Goal: Transaction & Acquisition: Purchase product/service

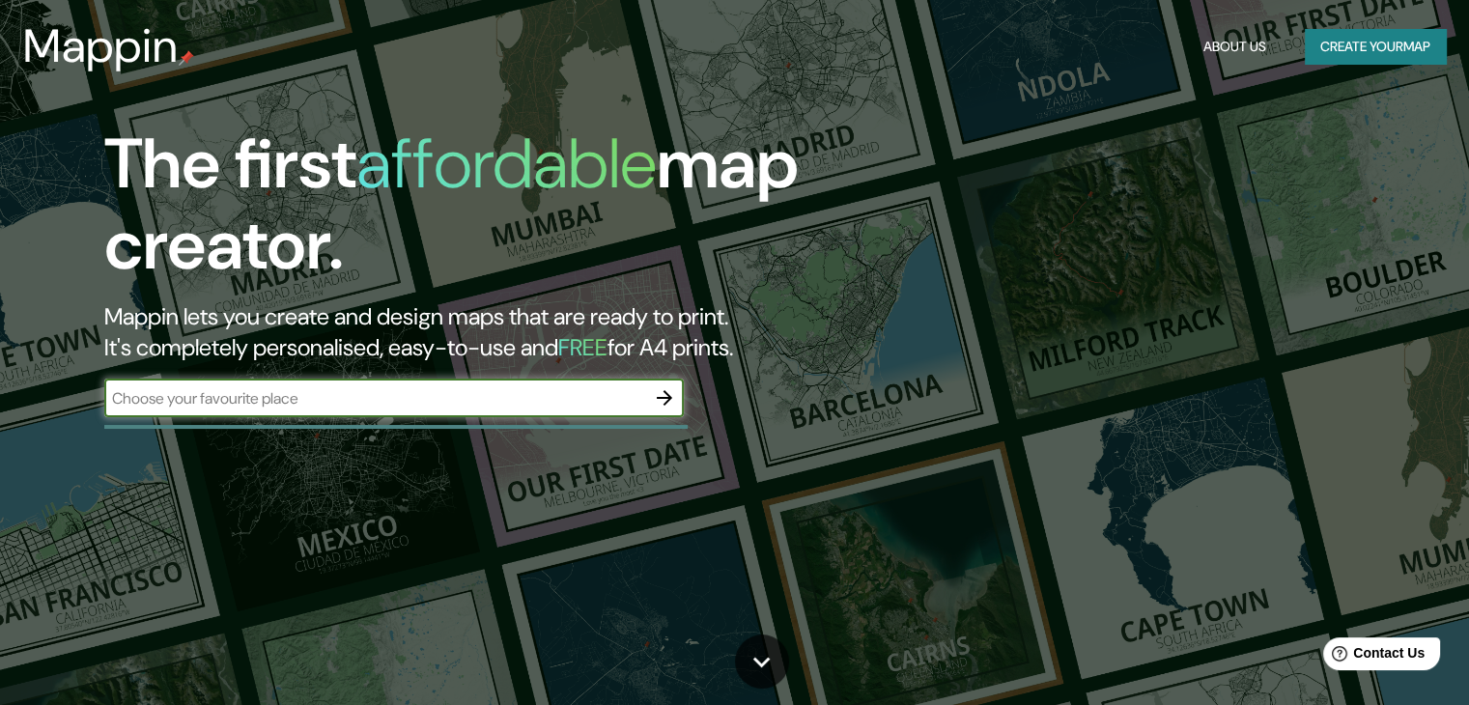
click at [455, 396] on input "text" at bounding box center [374, 398] width 541 height 22
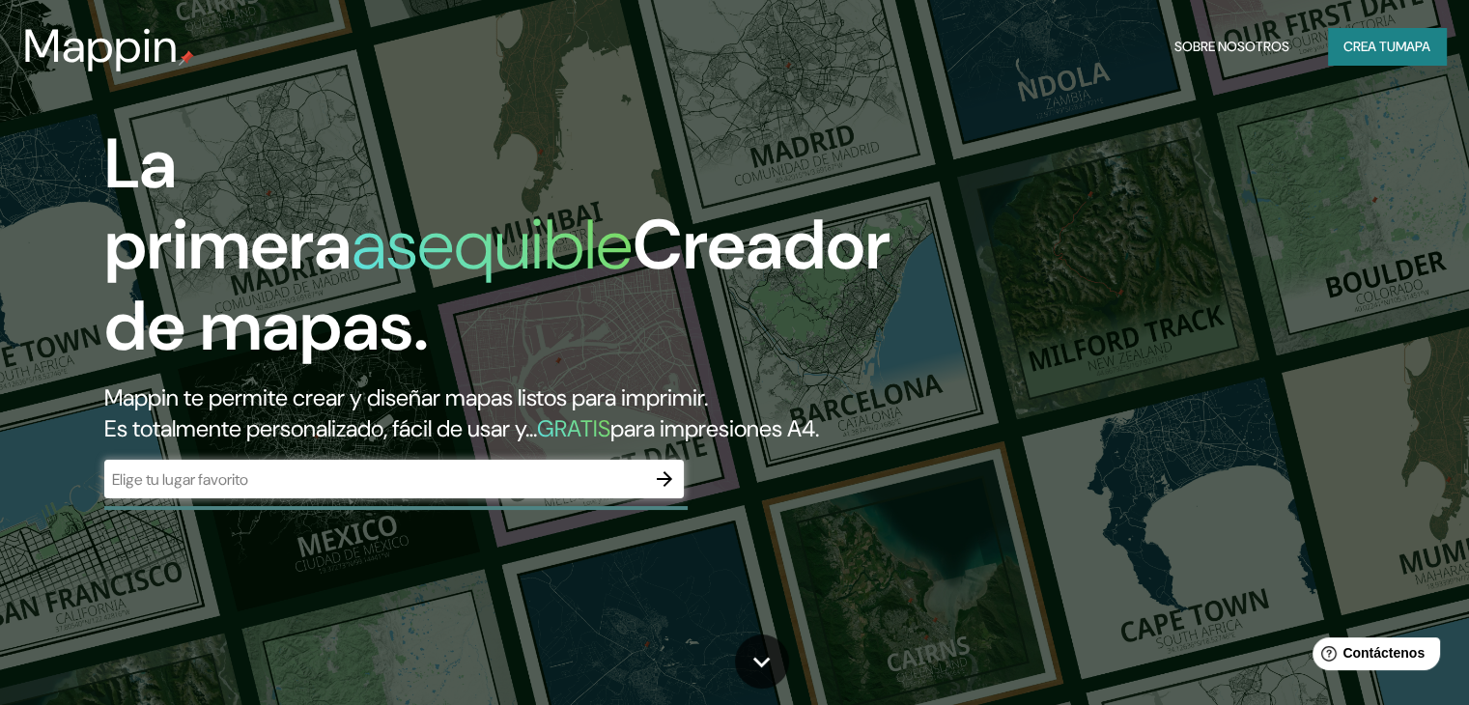
click at [676, 144] on h1 "La primera asequible Creador de mapas." at bounding box center [497, 253] width 786 height 259
click at [431, 491] on input "text" at bounding box center [374, 479] width 541 height 22
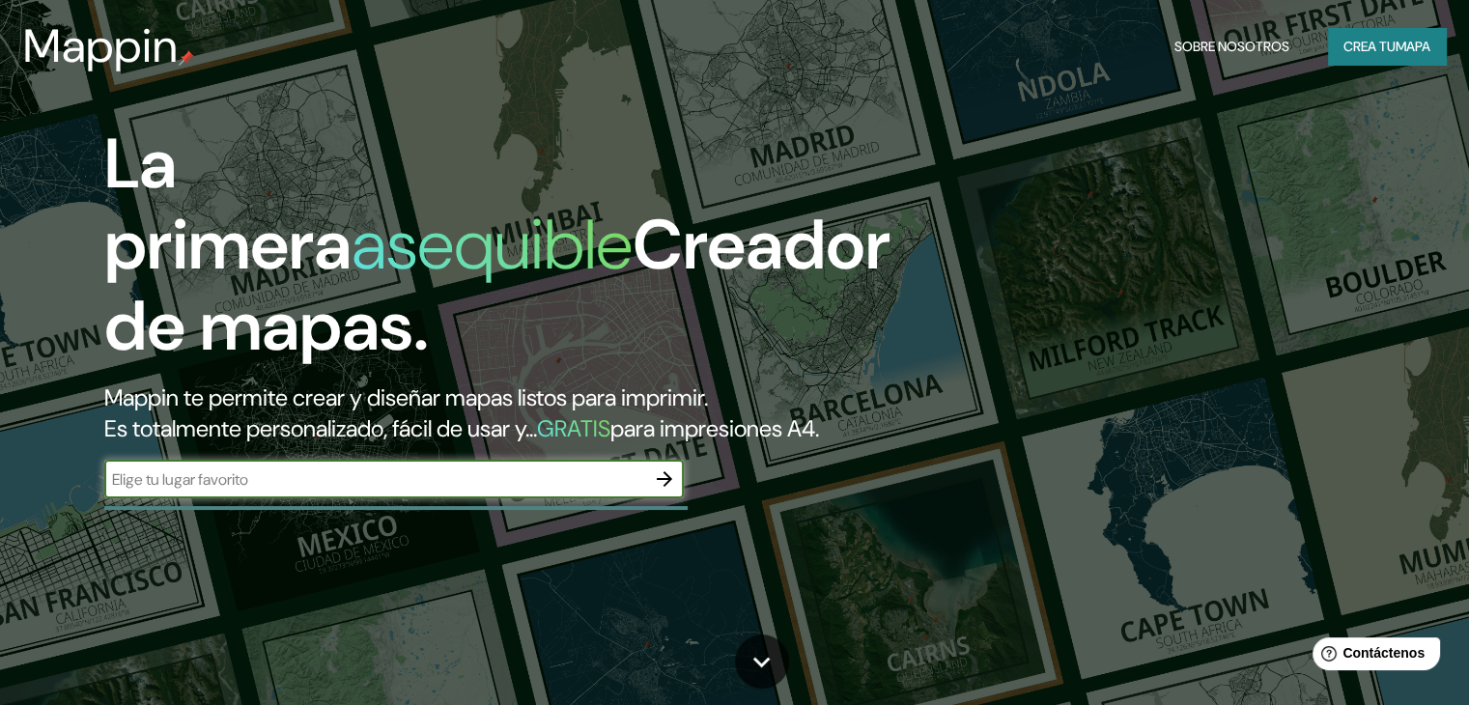
click at [431, 491] on input "text" at bounding box center [374, 479] width 541 height 22
type input "LIMA"
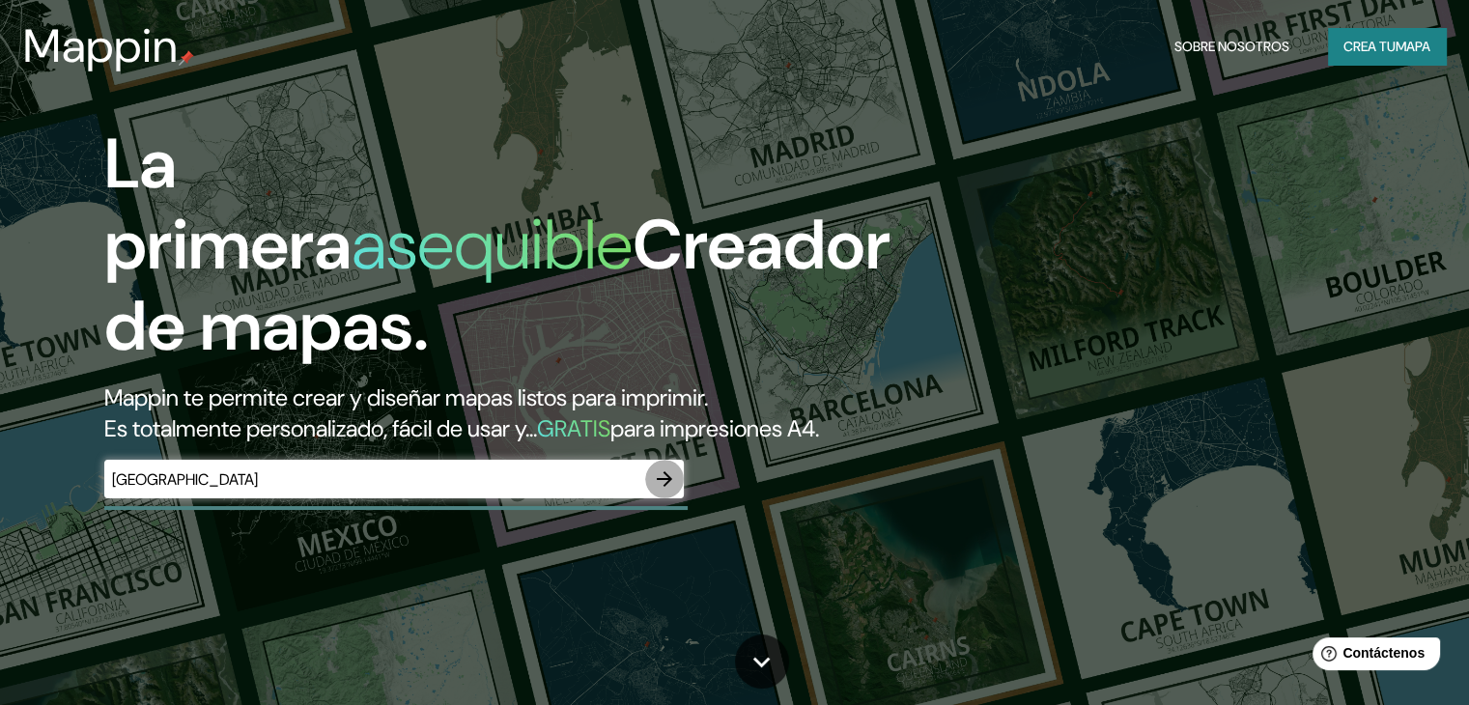
click at [673, 491] on icon "button" at bounding box center [664, 478] width 23 height 23
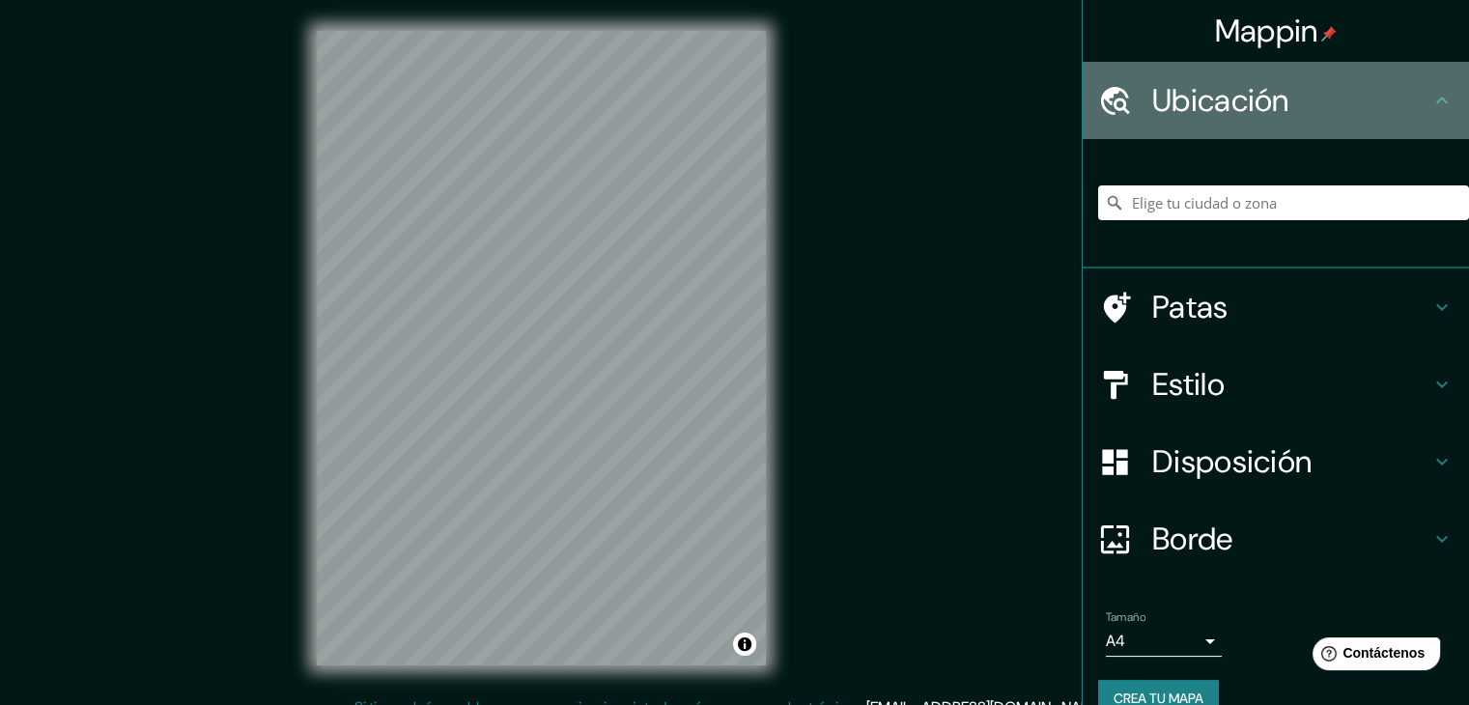
click at [1248, 98] on font "Ubicación" at bounding box center [1220, 100] width 137 height 41
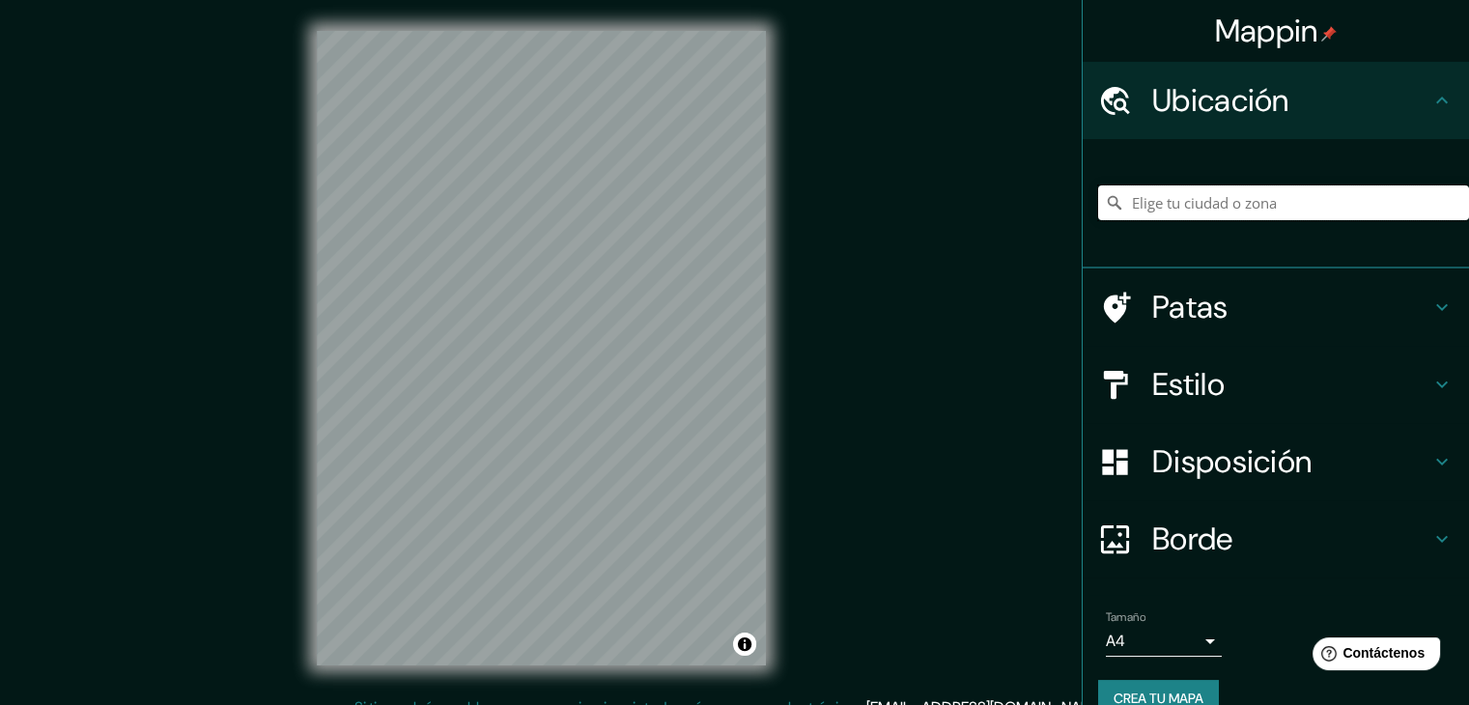
click at [1209, 206] on input "Elige tu ciudad o zona" at bounding box center [1283, 202] width 371 height 35
click at [1153, 198] on input "LIMA" at bounding box center [1283, 202] width 371 height 35
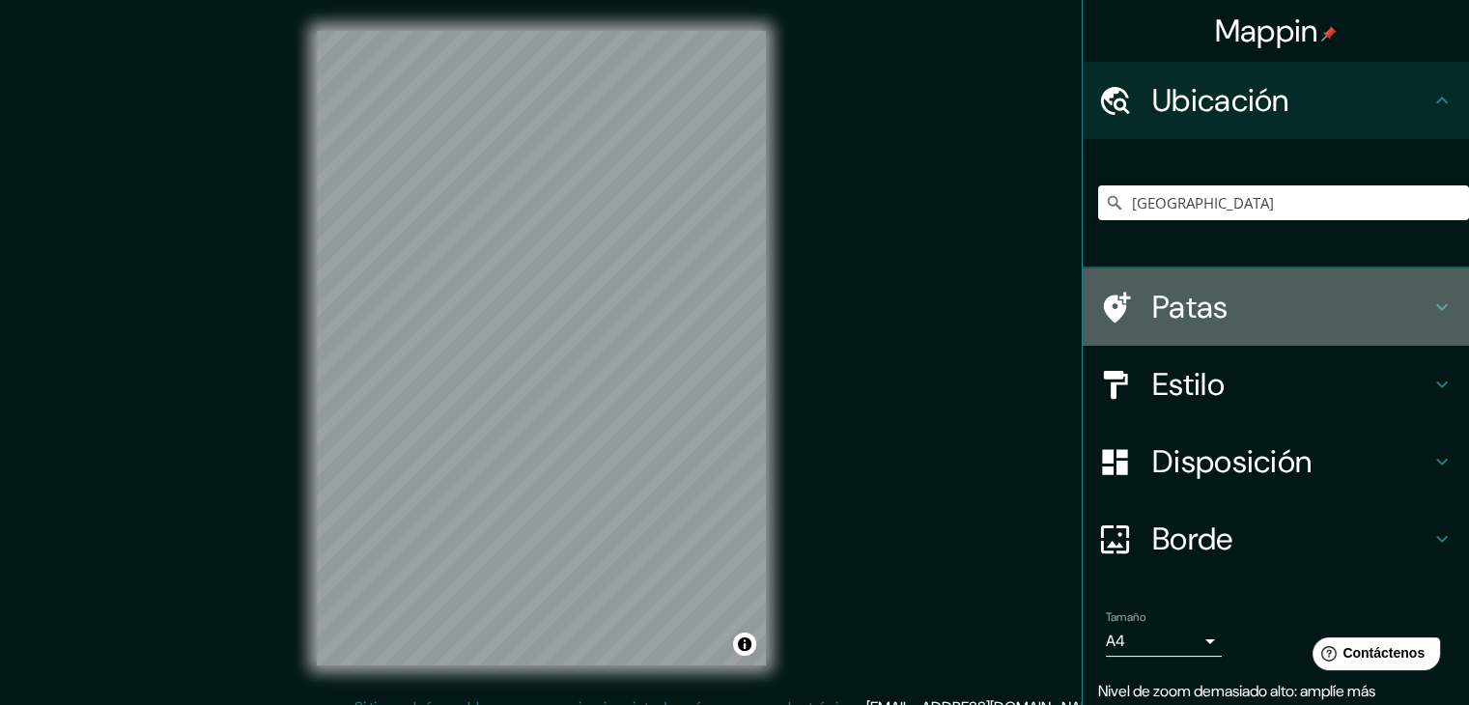
click at [1218, 314] on h4 "Patas" at bounding box center [1291, 307] width 278 height 39
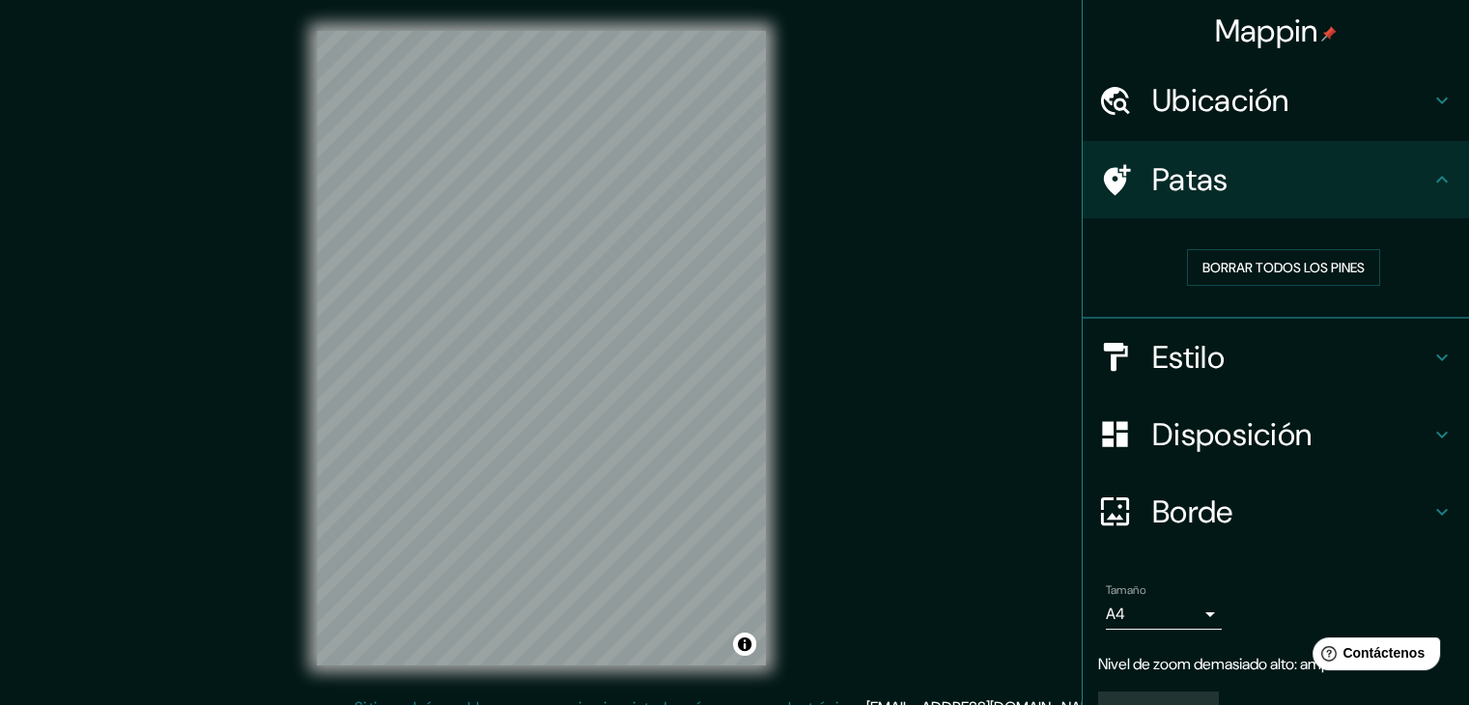
click at [1220, 195] on h4 "Patas" at bounding box center [1291, 179] width 278 height 39
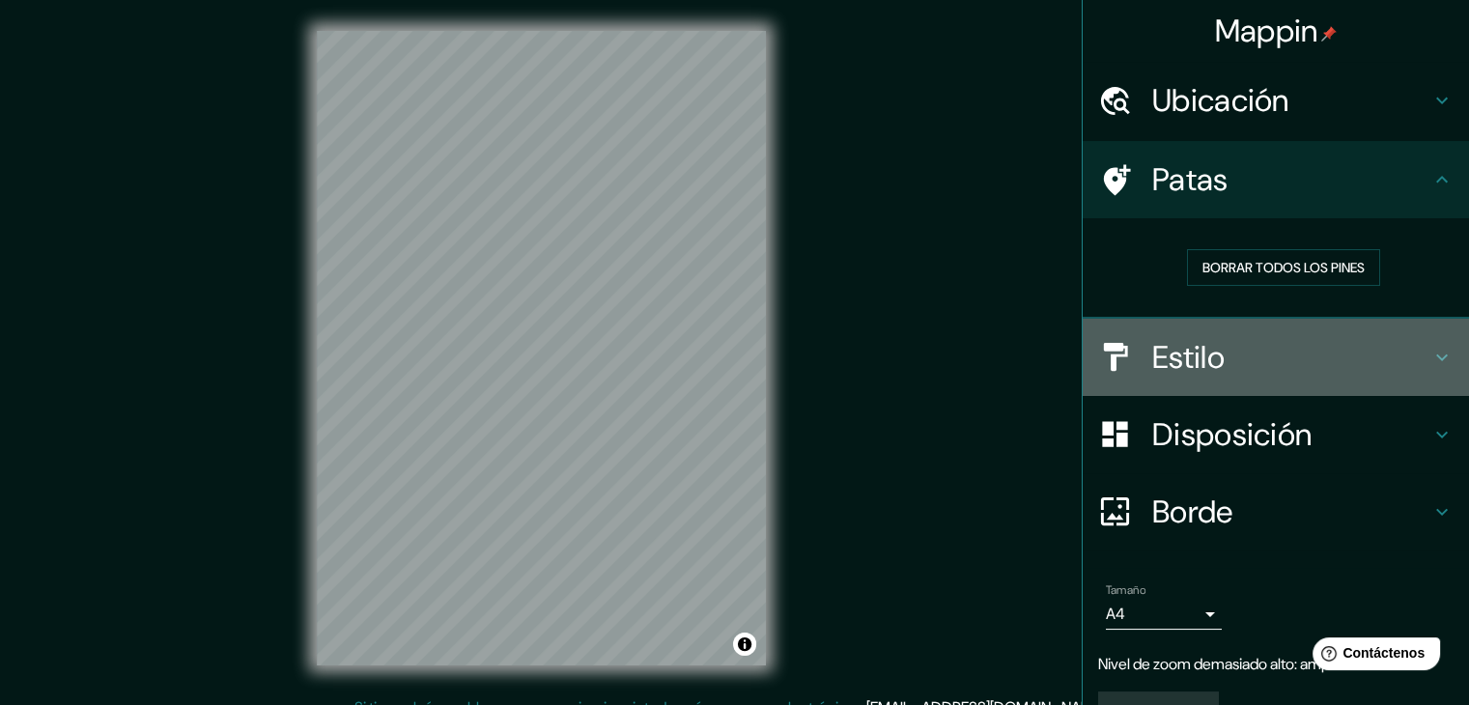
click at [1229, 363] on h4 "Estilo" at bounding box center [1291, 357] width 278 height 39
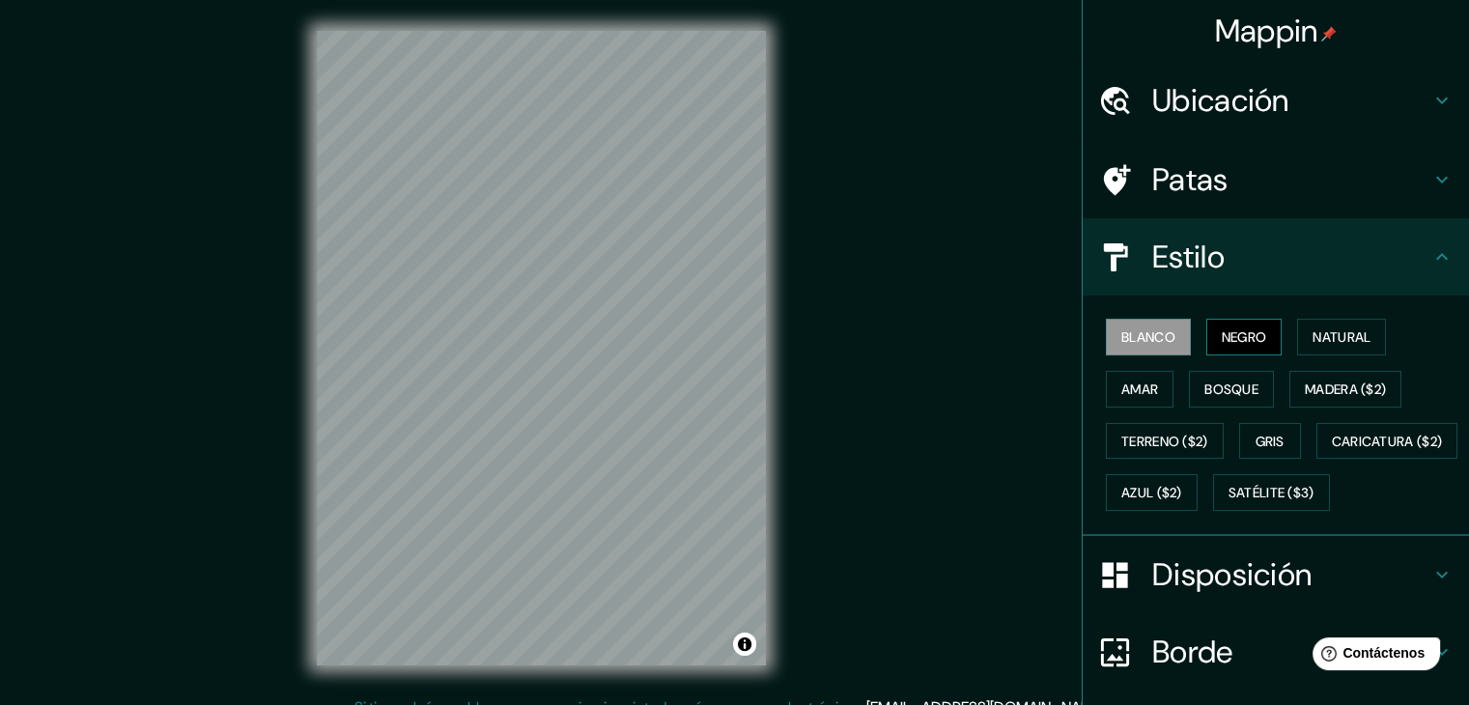
click at [1224, 347] on font "Negro" at bounding box center [1243, 336] width 45 height 25
click at [1159, 338] on font "Blanco" at bounding box center [1148, 336] width 54 height 17
click at [1330, 338] on font "Natural" at bounding box center [1341, 336] width 58 height 17
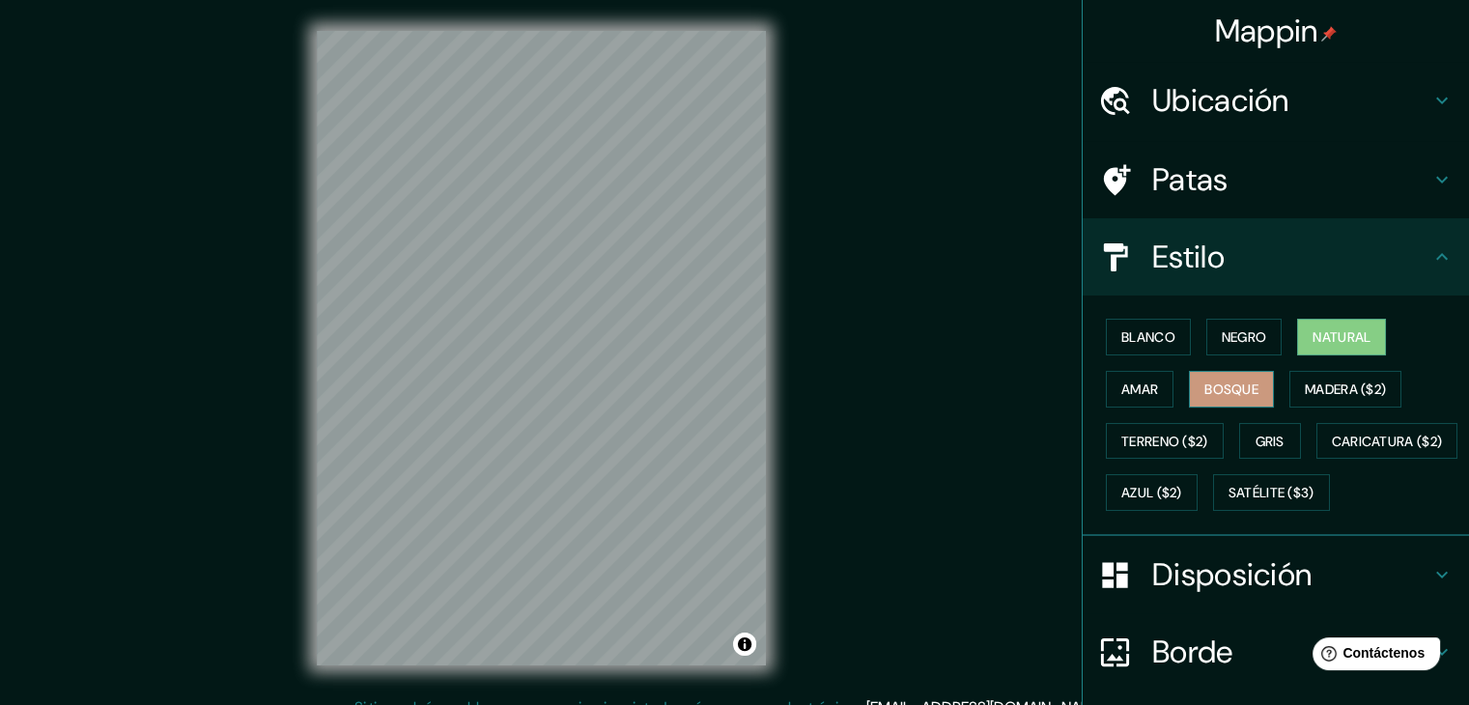
click at [1253, 393] on button "Bosque" at bounding box center [1231, 389] width 85 height 37
click at [1128, 381] on font "Amar" at bounding box center [1139, 388] width 37 height 17
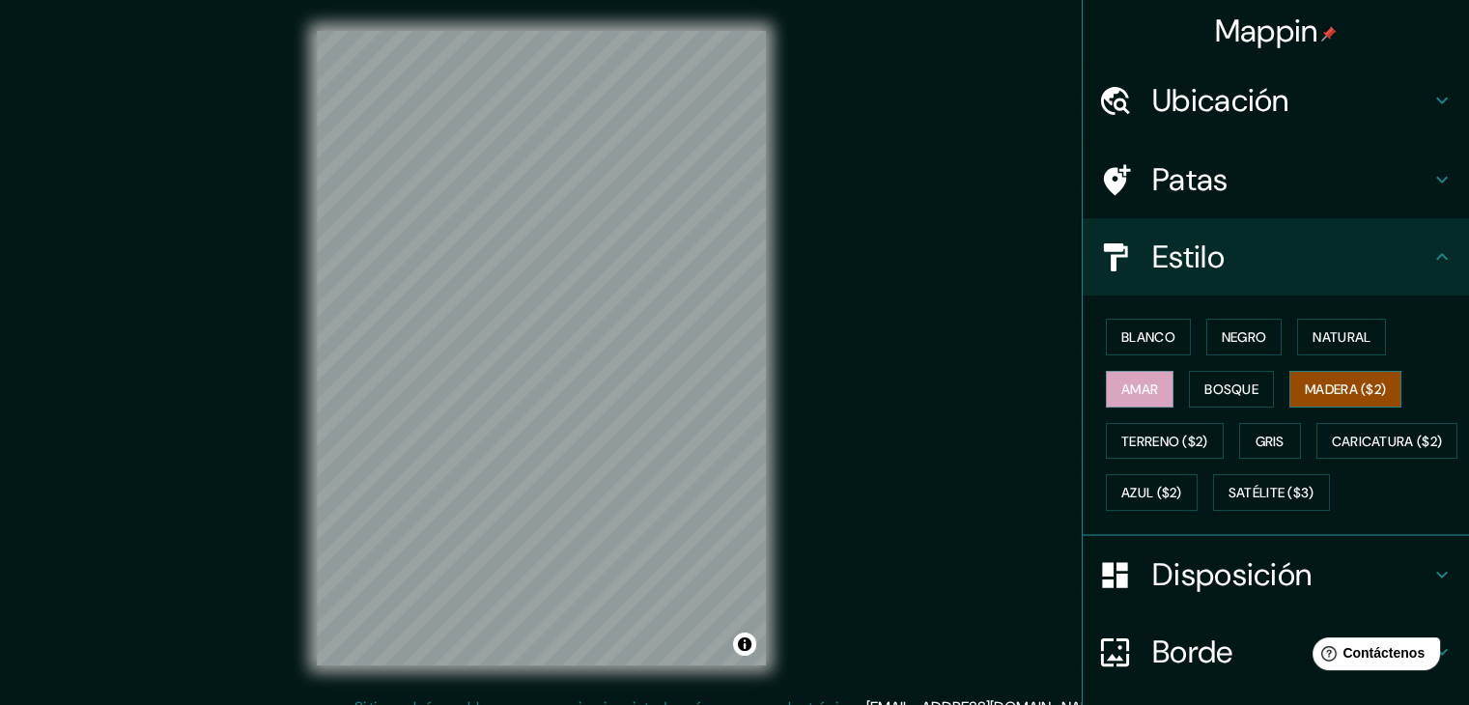
click at [1313, 399] on font "Madera ($2)" at bounding box center [1345, 389] width 81 height 25
click at [1174, 433] on font "Terreno ($2)" at bounding box center [1164, 441] width 87 height 17
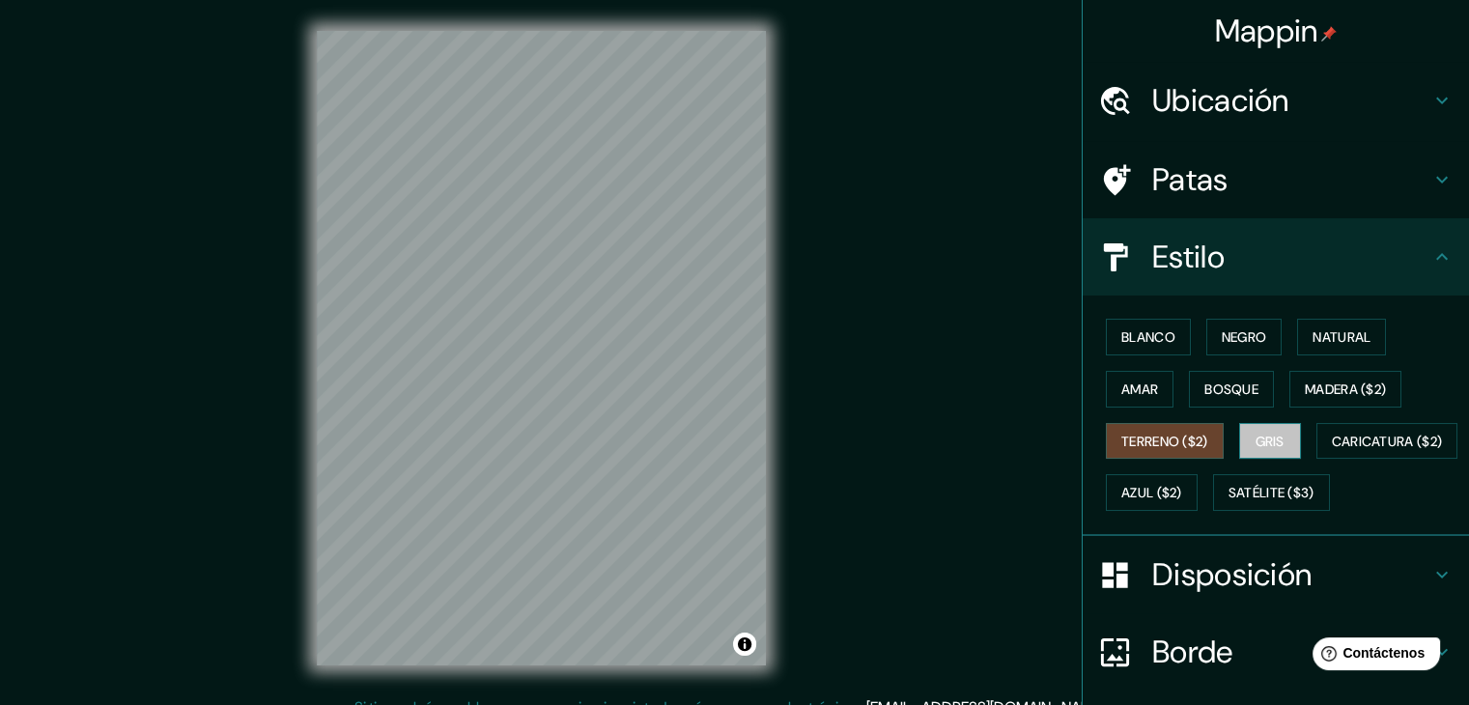
click at [1239, 438] on button "Gris" at bounding box center [1270, 441] width 62 height 37
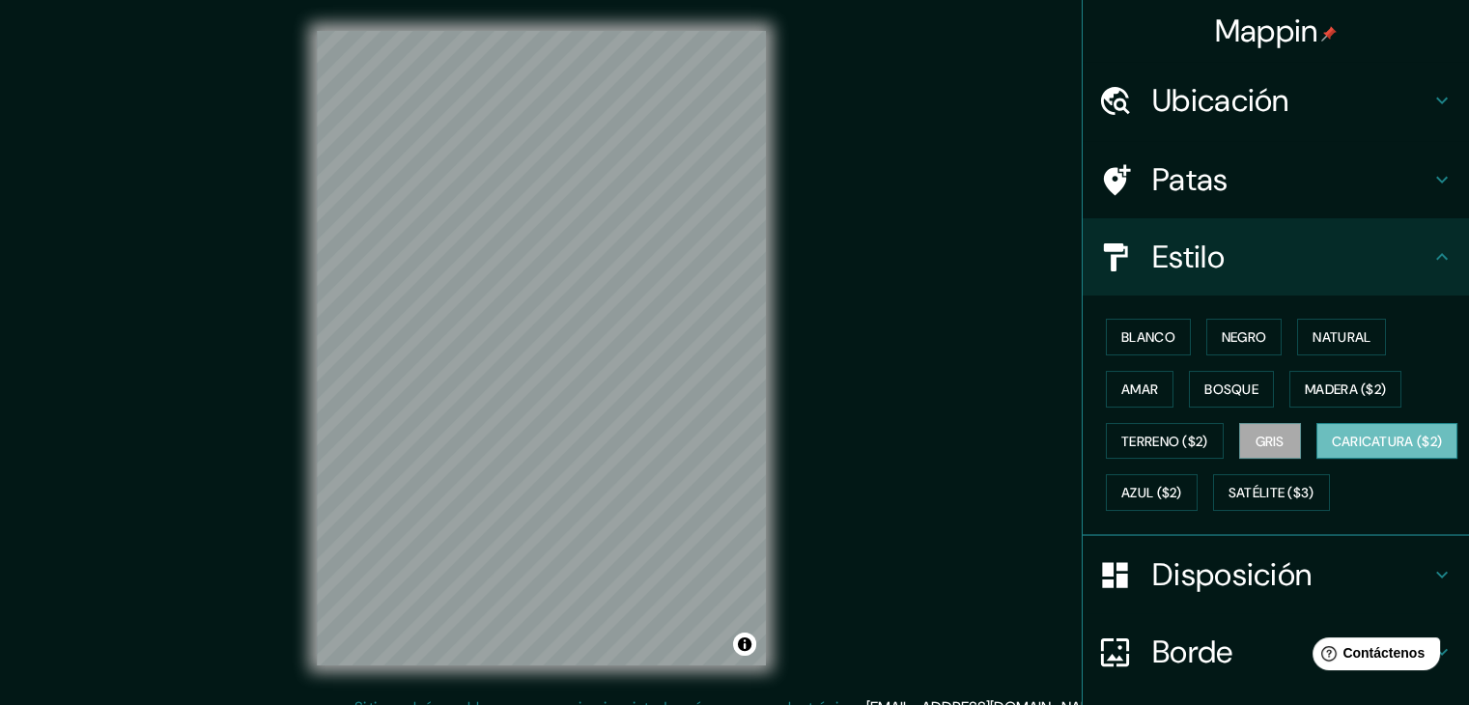
click at [1332, 454] on font "Caricatura ($2)" at bounding box center [1387, 441] width 111 height 25
click at [1182, 488] on font "Azul ($2)" at bounding box center [1151, 493] width 61 height 17
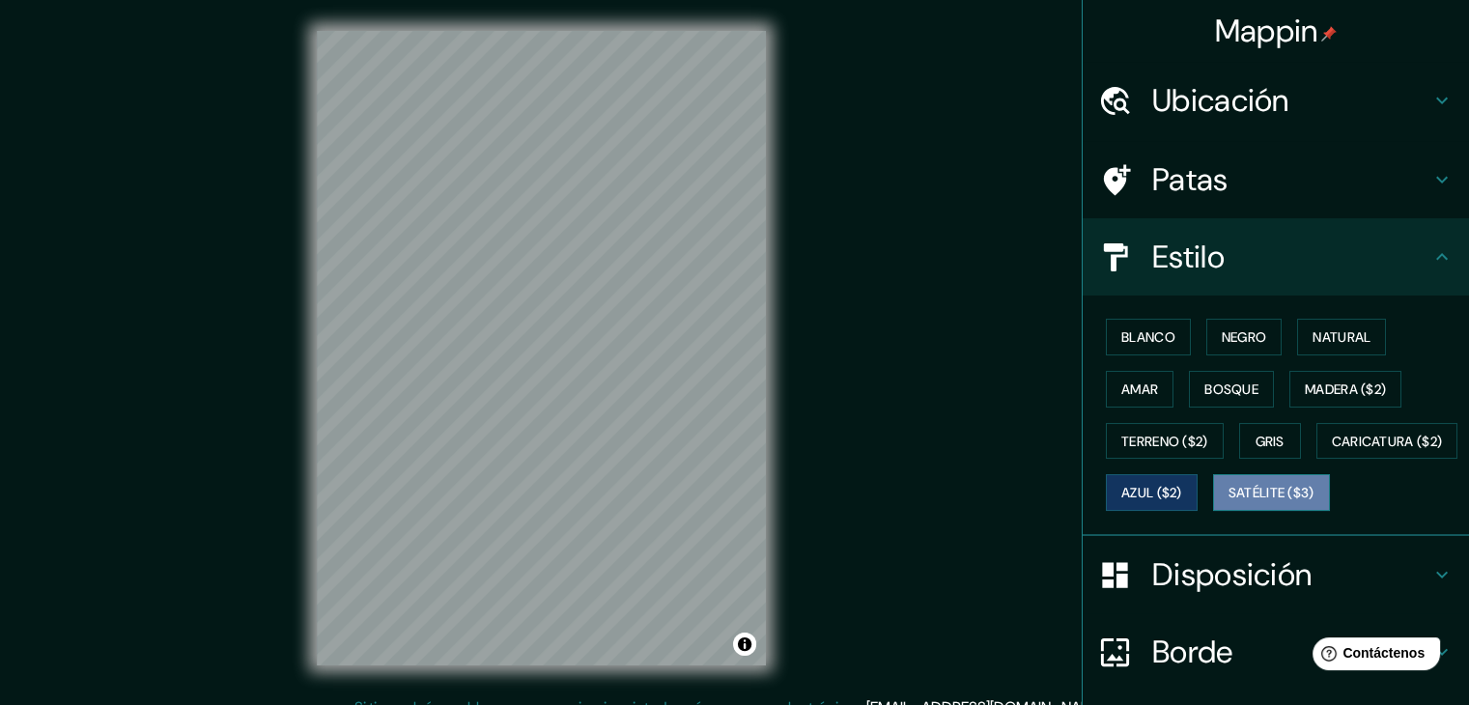
click at [1228, 502] on font "Satélite ($3)" at bounding box center [1271, 493] width 86 height 17
click at [1128, 374] on button "Amar" at bounding box center [1140, 389] width 68 height 37
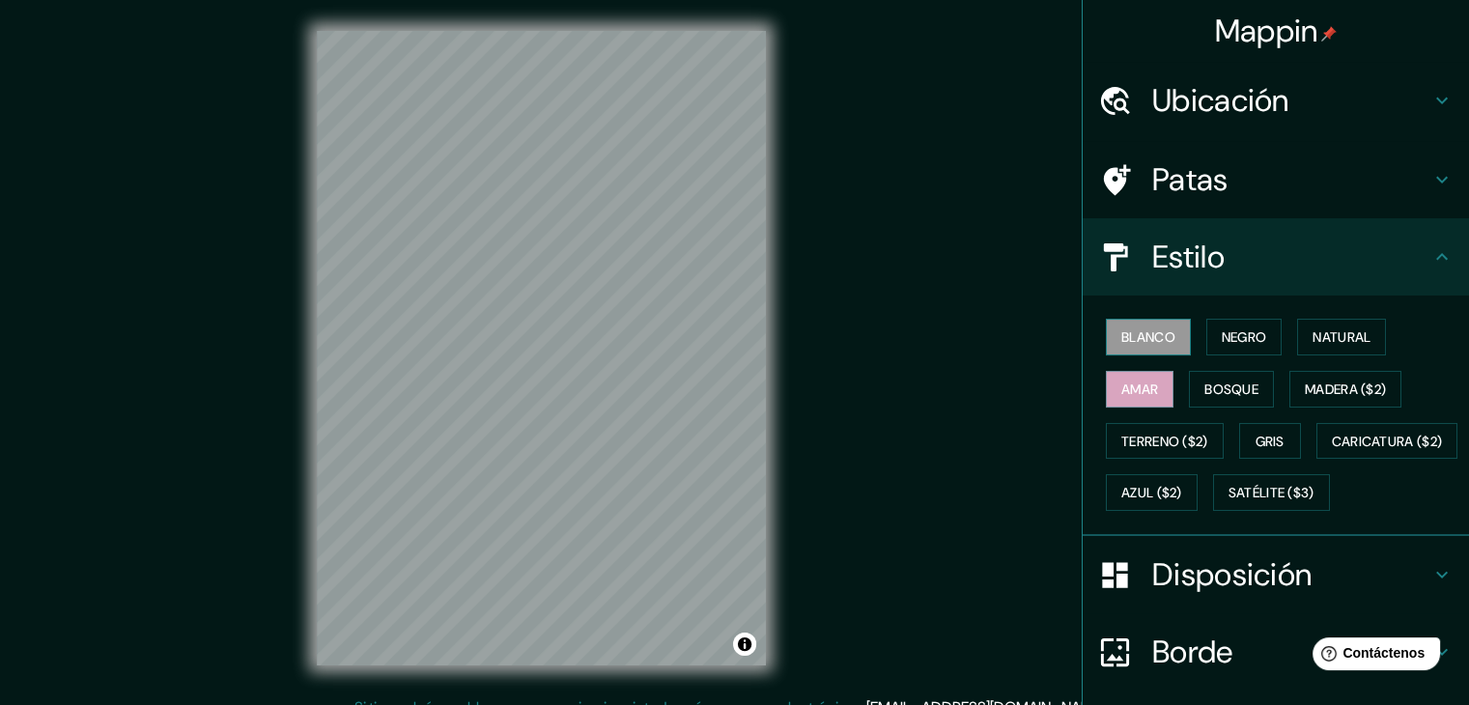
click at [1136, 353] on button "Blanco" at bounding box center [1148, 337] width 85 height 37
click at [1283, 354] on div "Blanco Negro Natural Amar Bosque Madera ($2) Terreno ($2) Gris Caricatura ($2) …" at bounding box center [1283, 415] width 371 height 208
click at [1297, 353] on button "Natural" at bounding box center [1341, 337] width 89 height 37
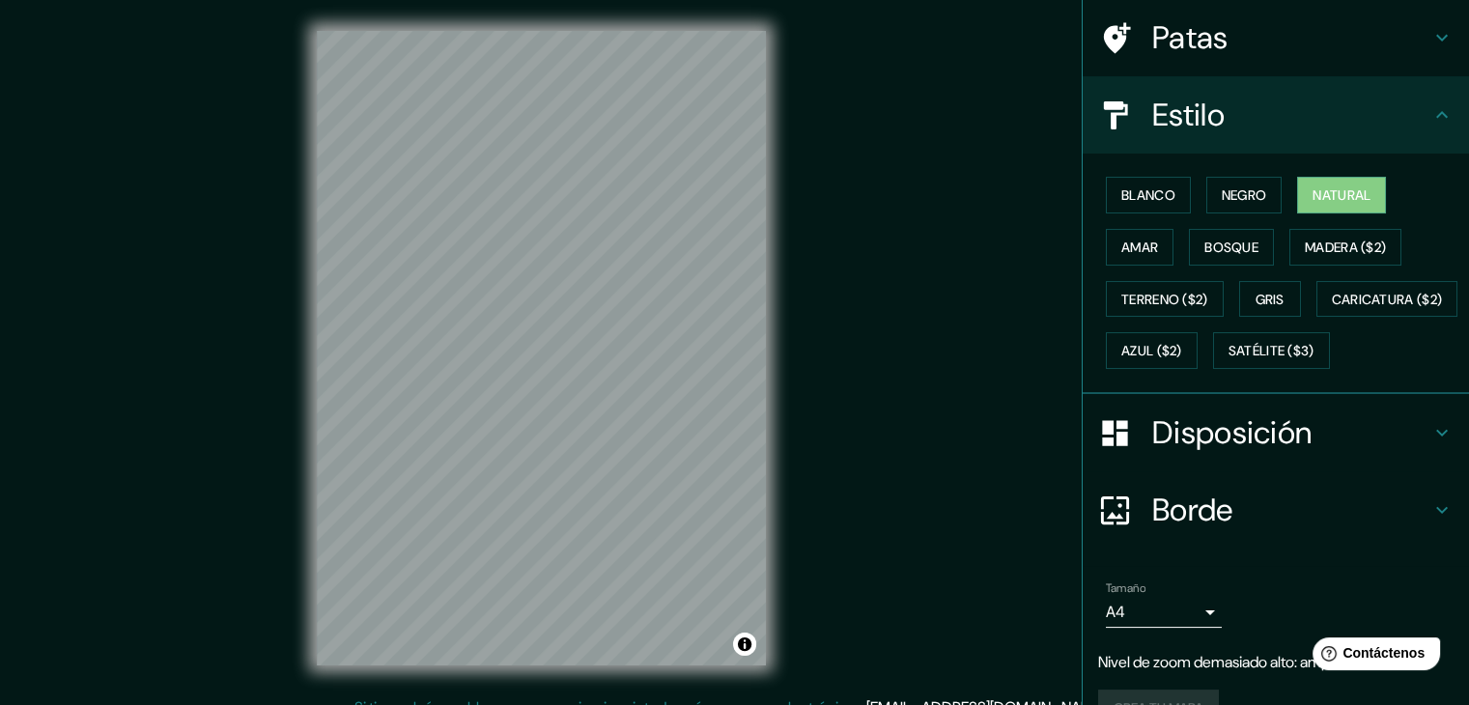
click at [1217, 453] on font "Disposición" at bounding box center [1231, 432] width 159 height 41
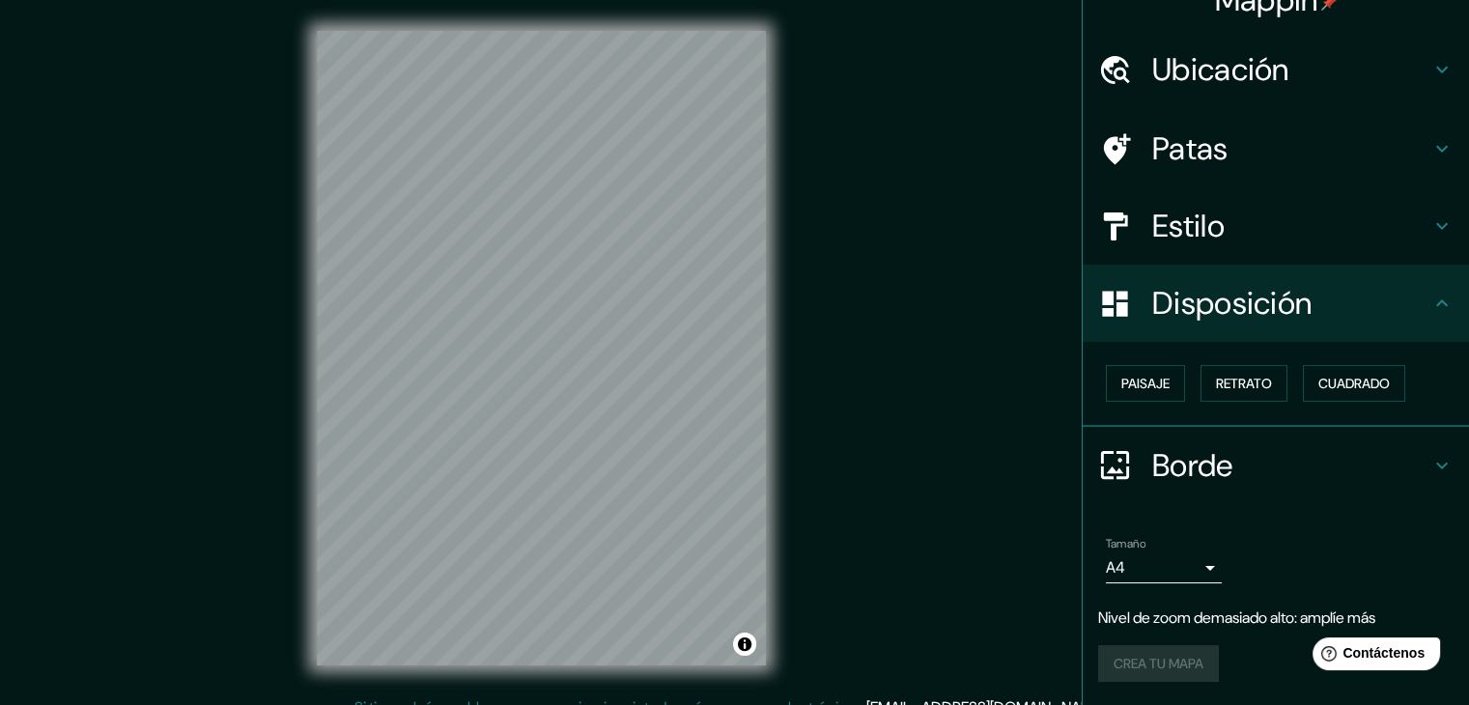
scroll to position [28, 0]
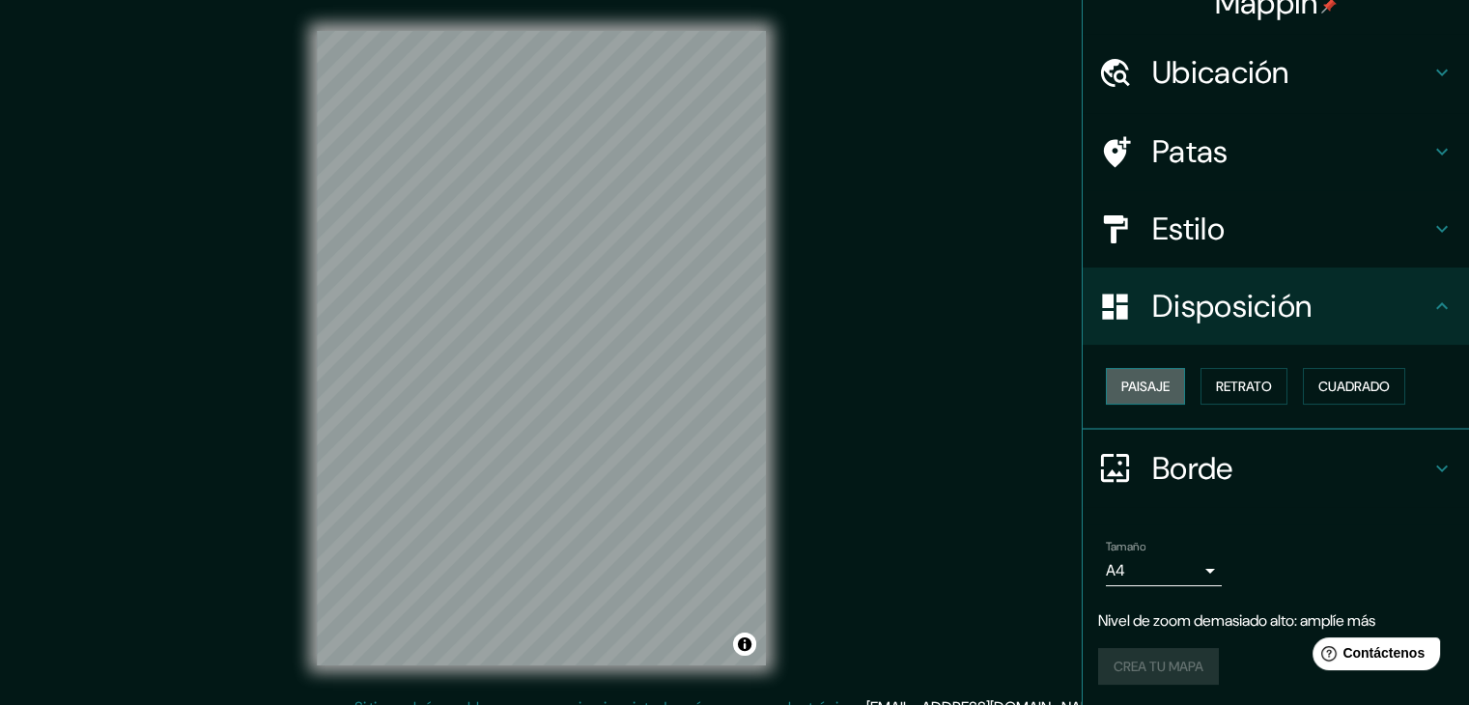
click at [1146, 379] on font "Paisaje" at bounding box center [1145, 386] width 48 height 17
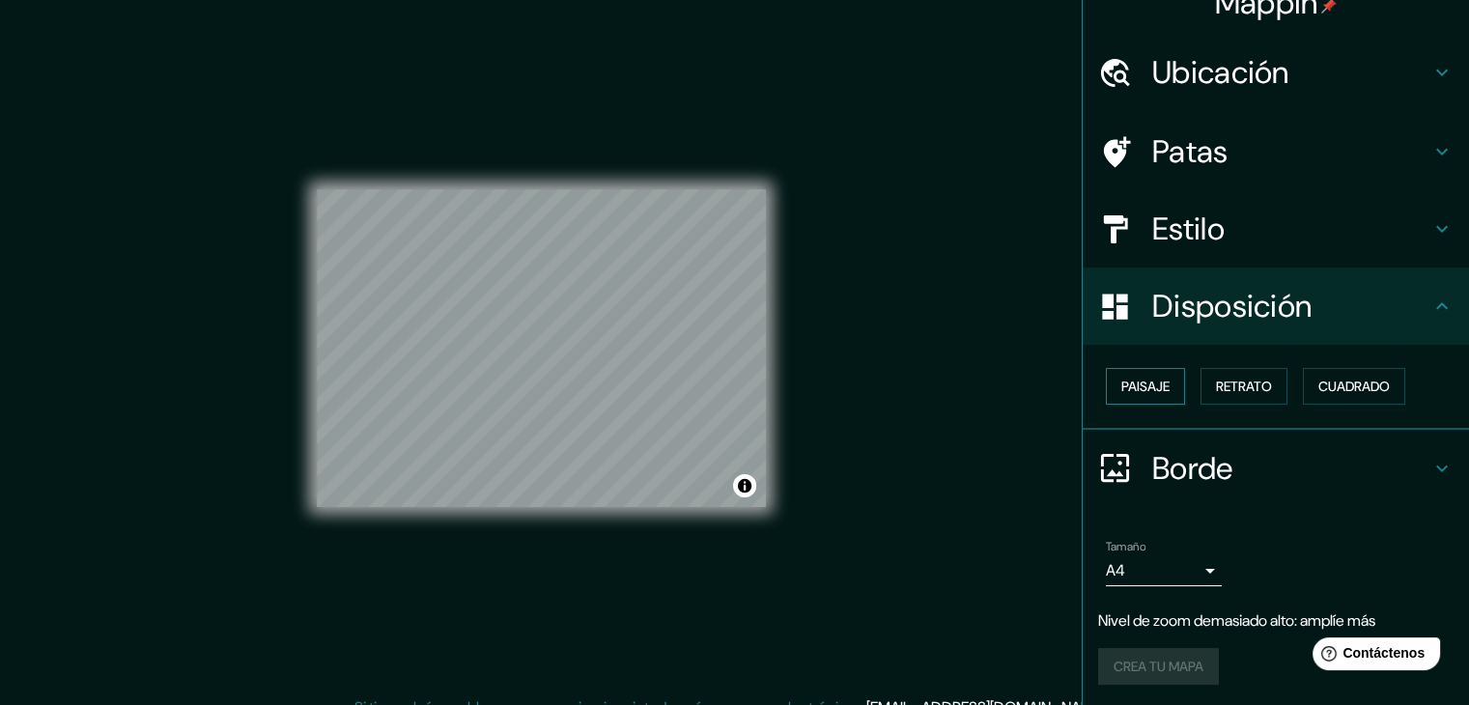
click at [1155, 383] on font "Paisaje" at bounding box center [1145, 386] width 48 height 17
click at [1216, 395] on font "Retrato" at bounding box center [1244, 386] width 56 height 25
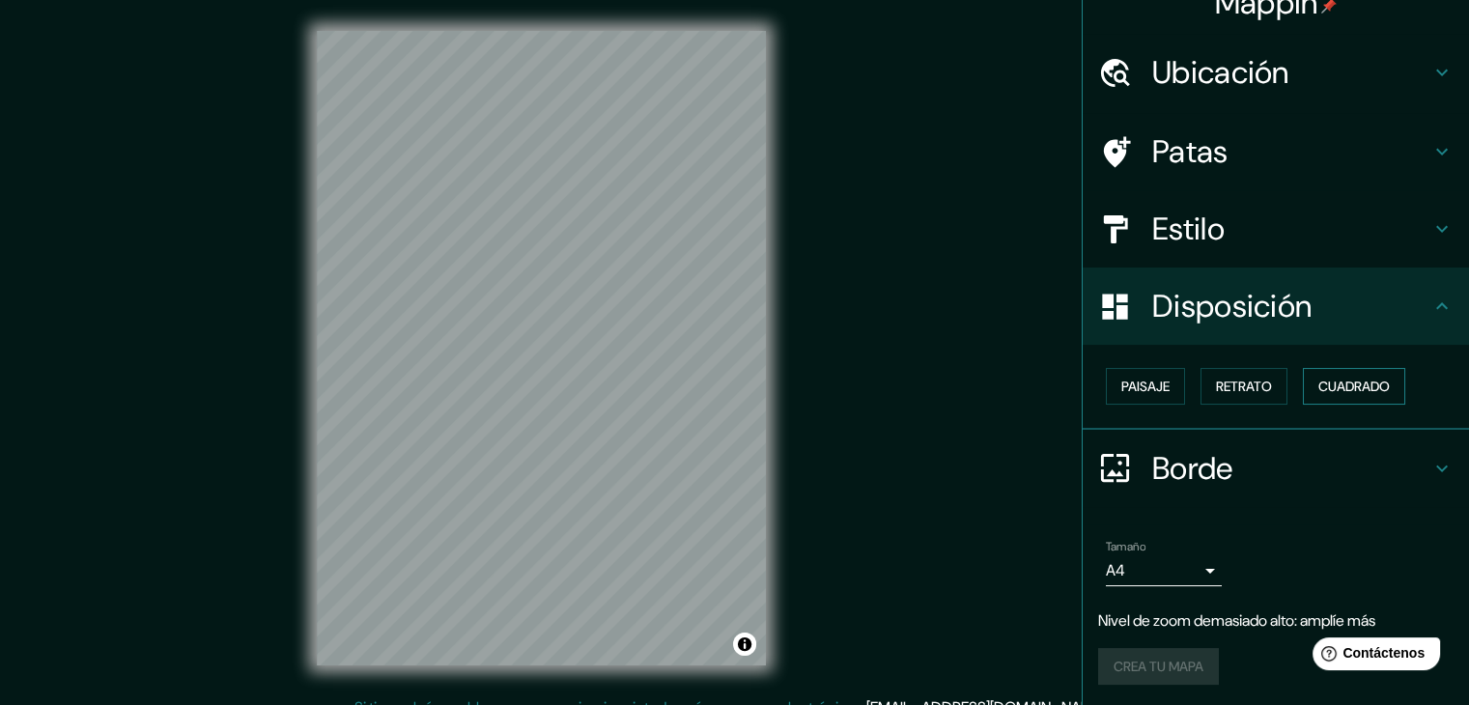
click at [1318, 385] on font "Cuadrado" at bounding box center [1353, 386] width 71 height 17
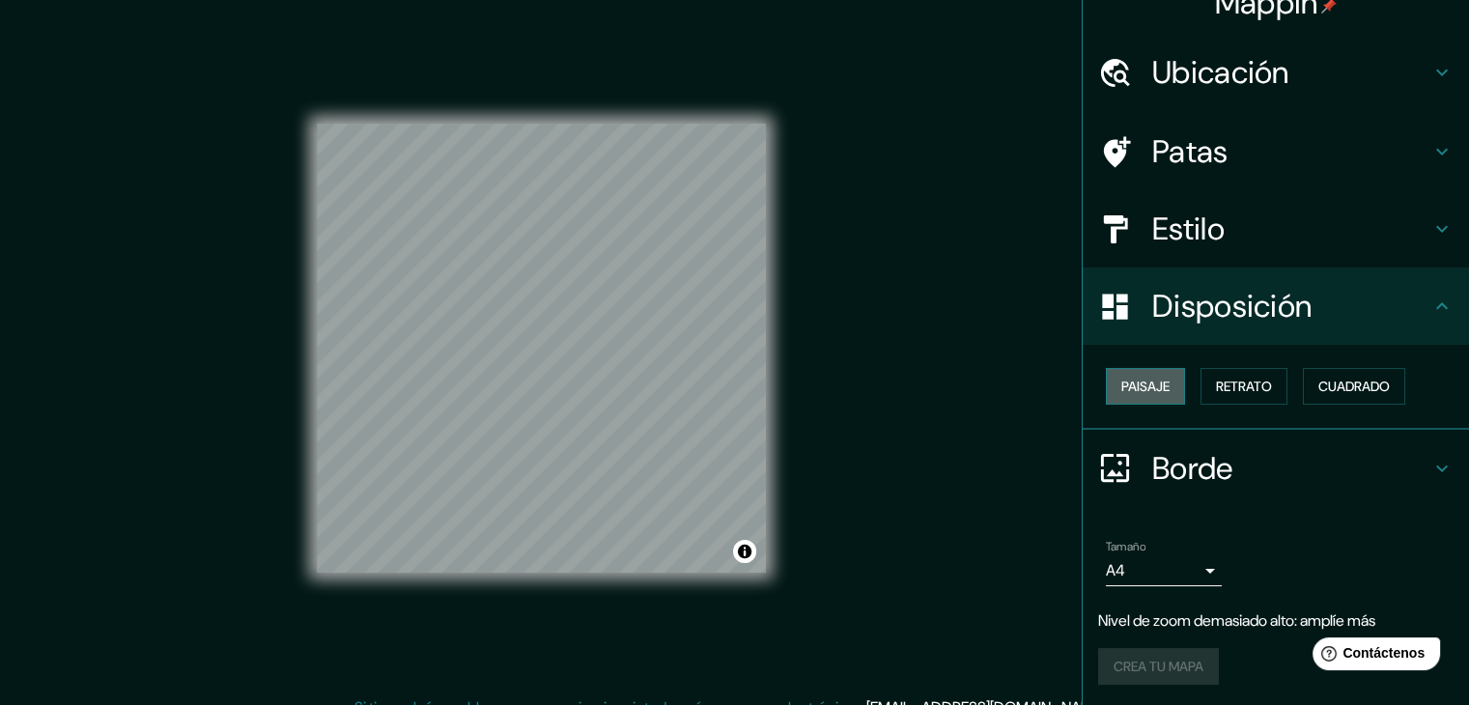
click at [1145, 395] on font "Paisaje" at bounding box center [1145, 386] width 48 height 25
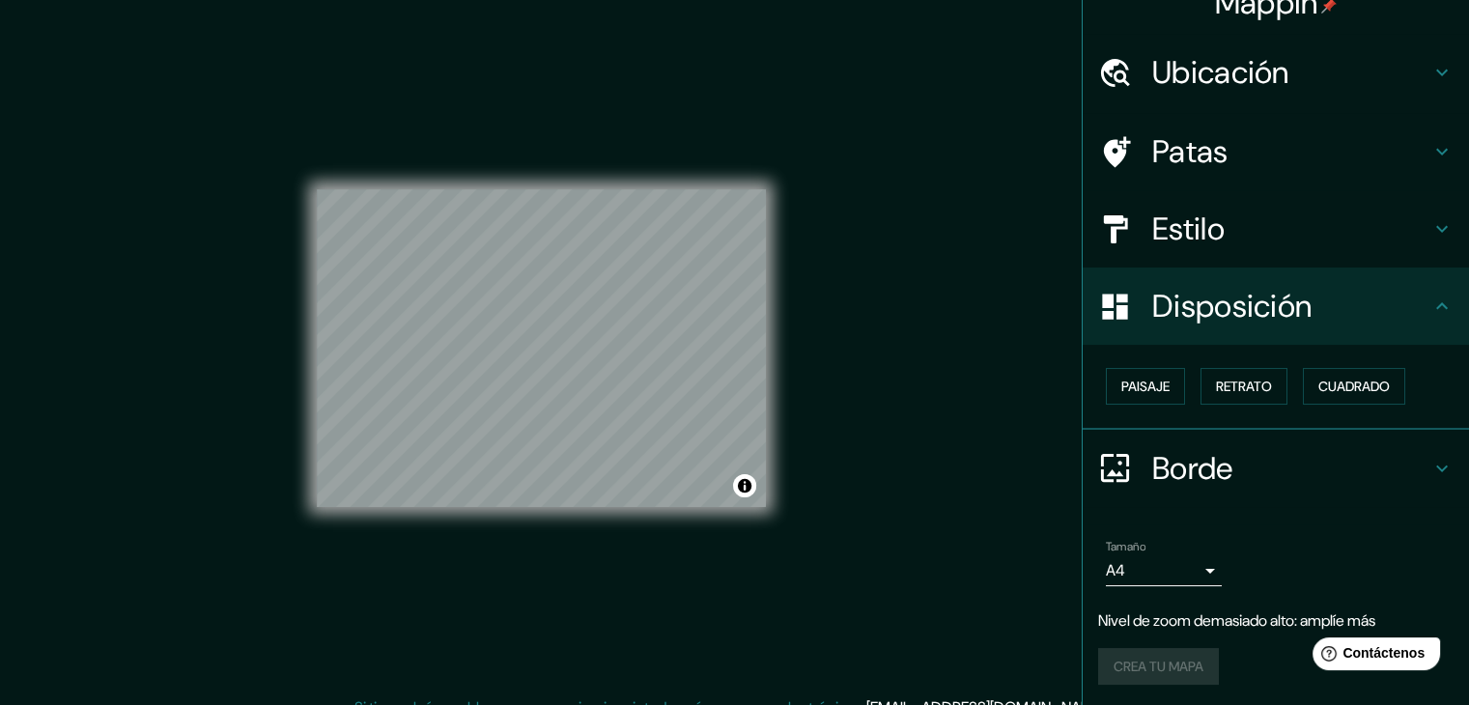
click at [1185, 390] on div "Paisaje Retrato Cuadrado" at bounding box center [1283, 386] width 371 height 52
click at [1106, 368] on button "Paisaje" at bounding box center [1145, 386] width 79 height 37
click at [1245, 387] on font "Retrato" at bounding box center [1244, 386] width 56 height 17
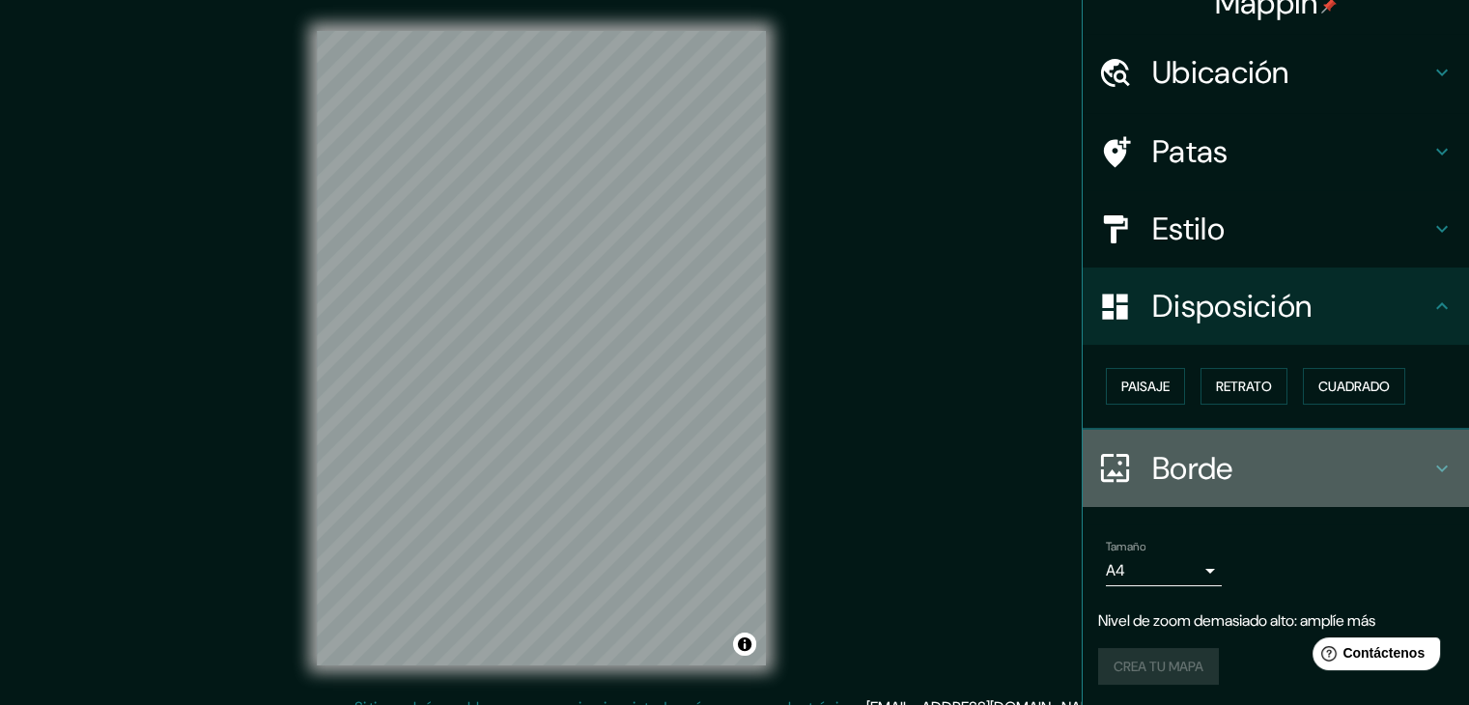
click at [1169, 457] on font "Borde" at bounding box center [1192, 468] width 81 height 41
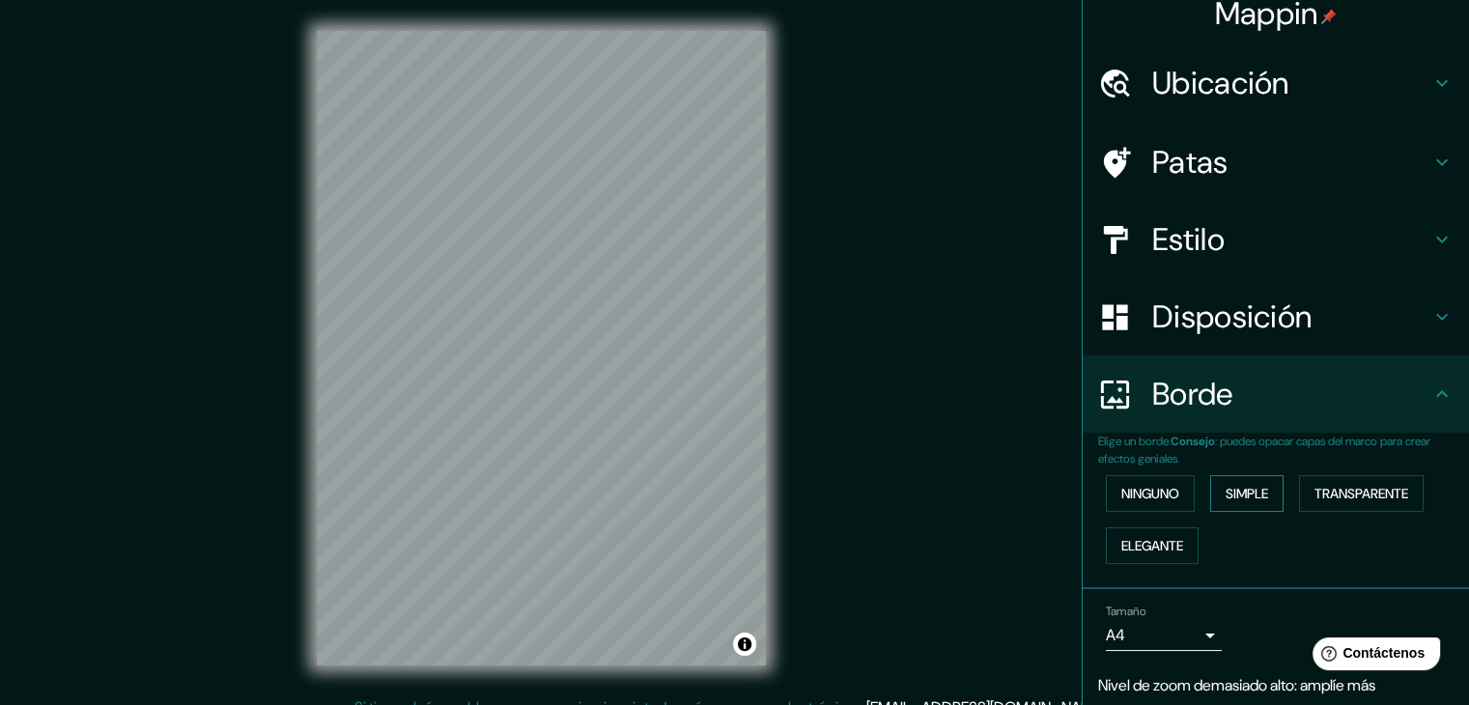
scroll to position [15, 0]
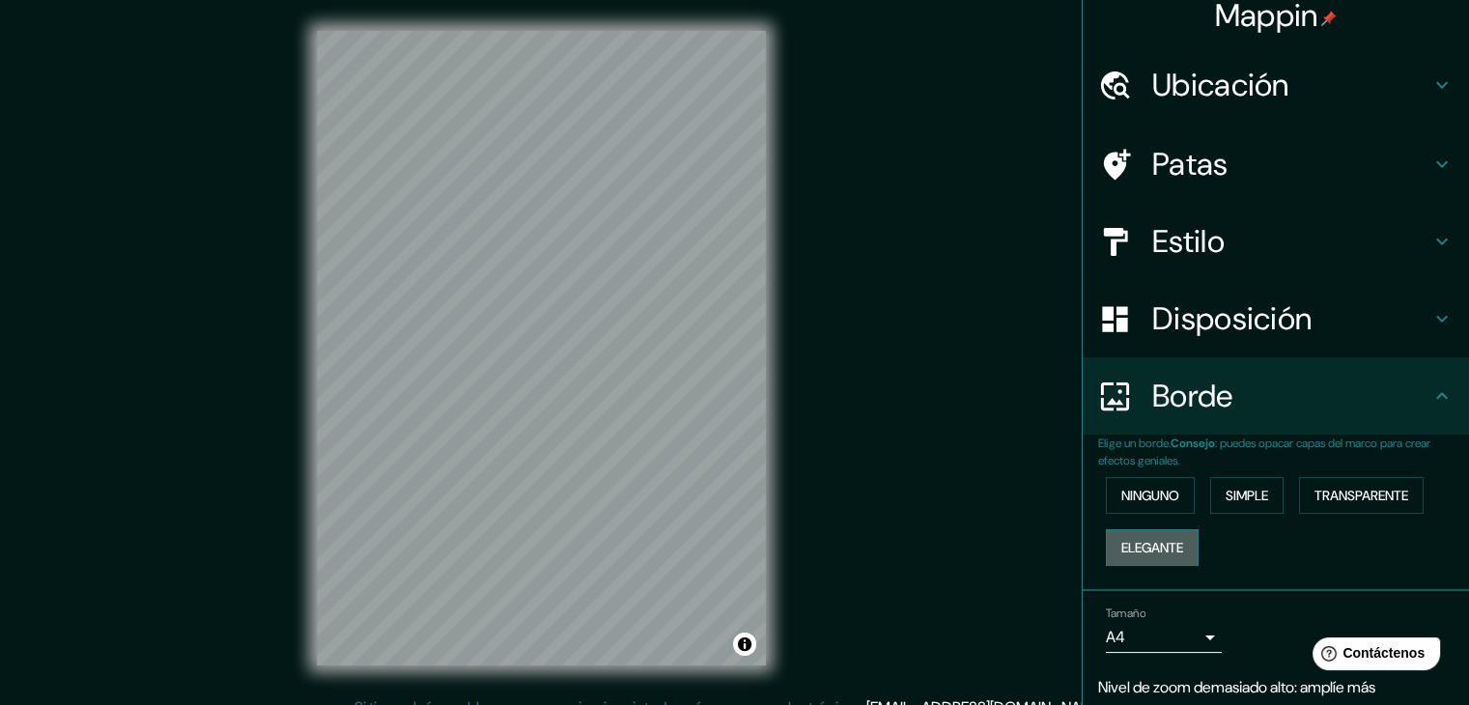
click at [1138, 549] on font "Elegante" at bounding box center [1152, 547] width 62 height 17
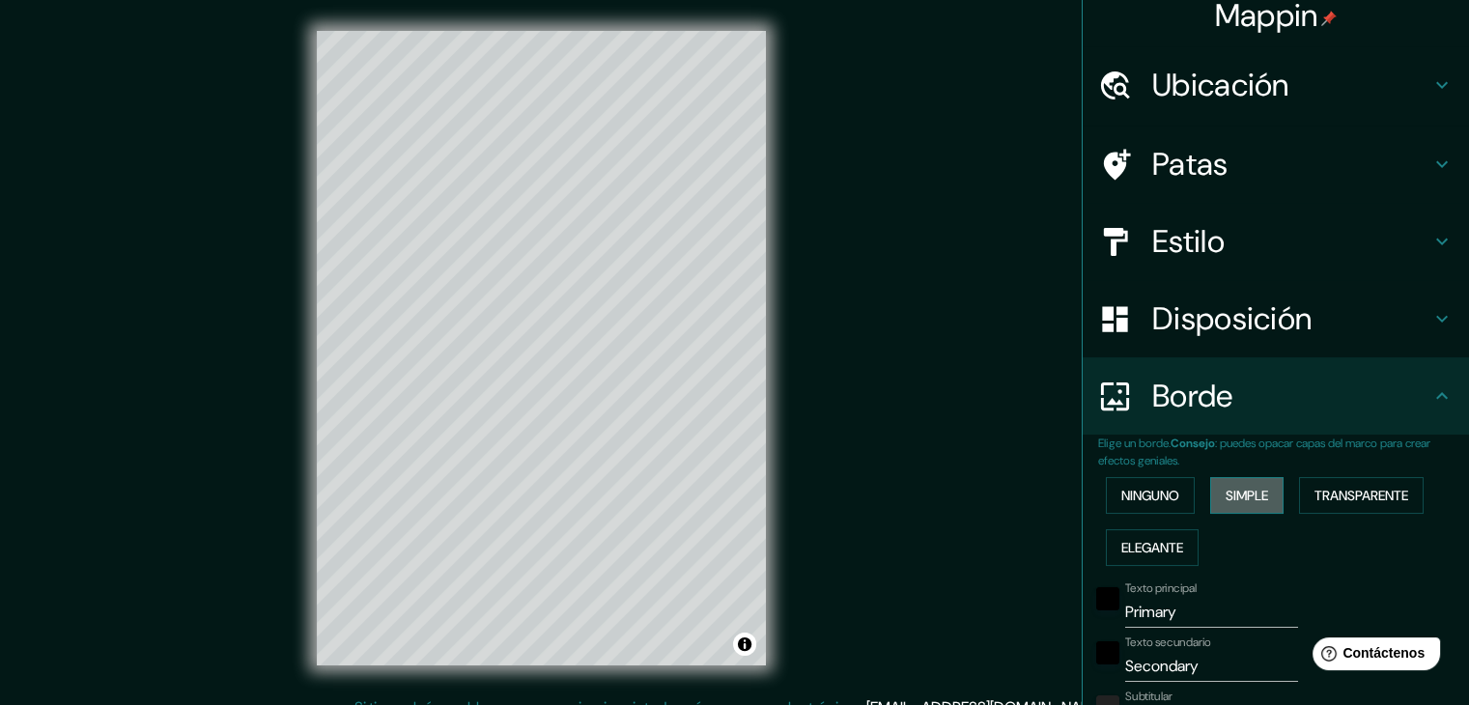
click at [1248, 497] on font "Simple" at bounding box center [1246, 495] width 42 height 17
click at [1321, 487] on font "Transparente" at bounding box center [1361, 495] width 94 height 17
click at [1139, 492] on font "Ninguno" at bounding box center [1150, 495] width 58 height 17
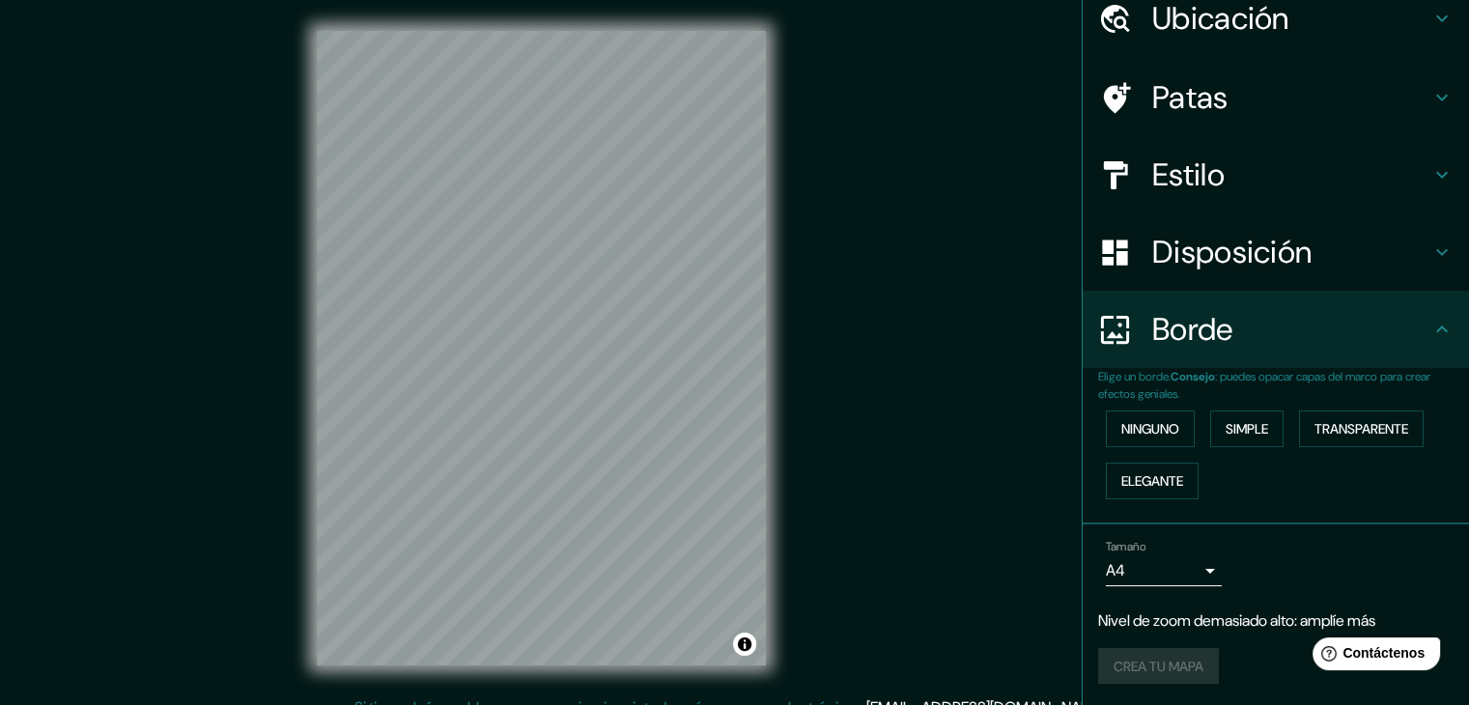
scroll to position [0, 0]
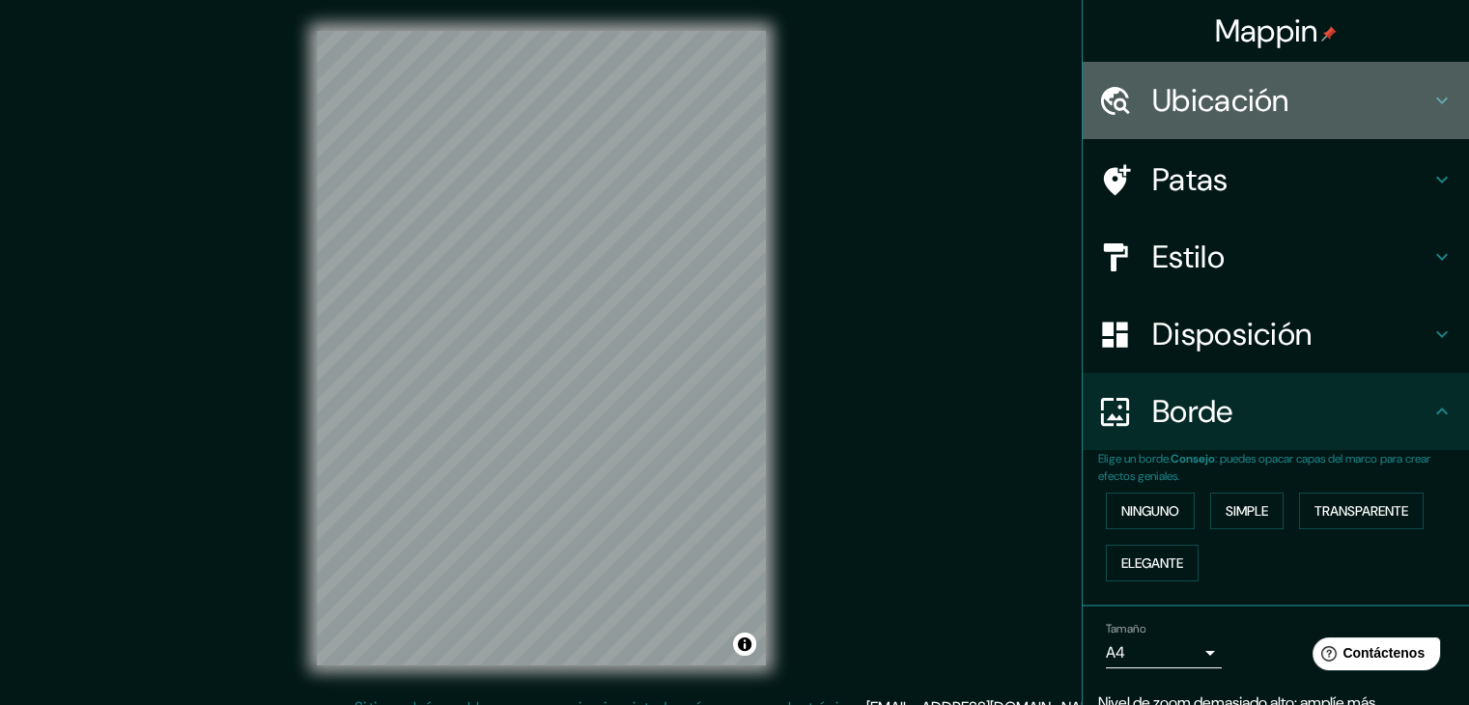
click at [1267, 63] on div "Ubicación" at bounding box center [1275, 100] width 386 height 77
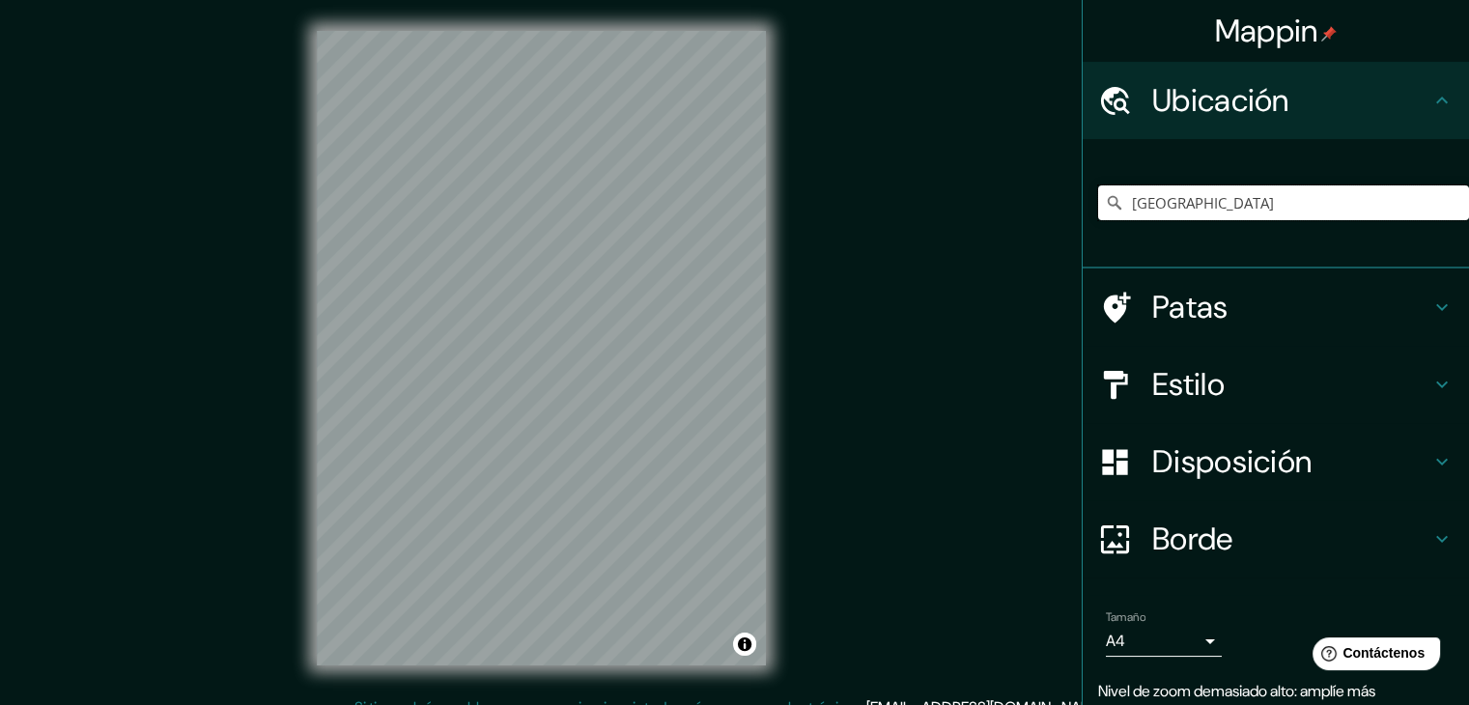
click at [1158, 185] on input "LIMA" at bounding box center [1283, 202] width 371 height 35
click at [1155, 202] on input "LIMA" at bounding box center [1283, 202] width 371 height 35
click at [1159, 199] on input "Perú" at bounding box center [1283, 202] width 371 height 35
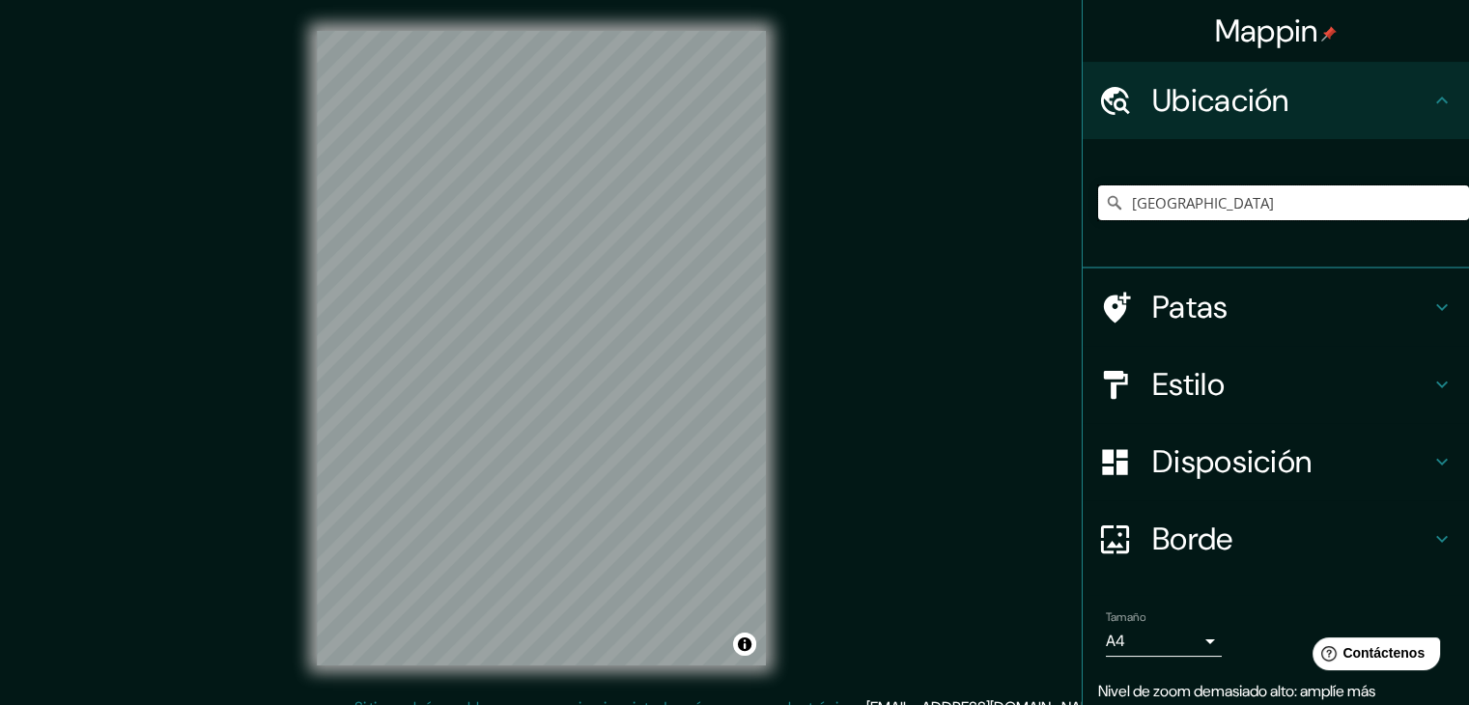
click at [1159, 199] on input "Perú" at bounding box center [1283, 202] width 371 height 35
click at [1123, 213] on input "Lima, Provincia de Lima, Perú" at bounding box center [1283, 202] width 371 height 35
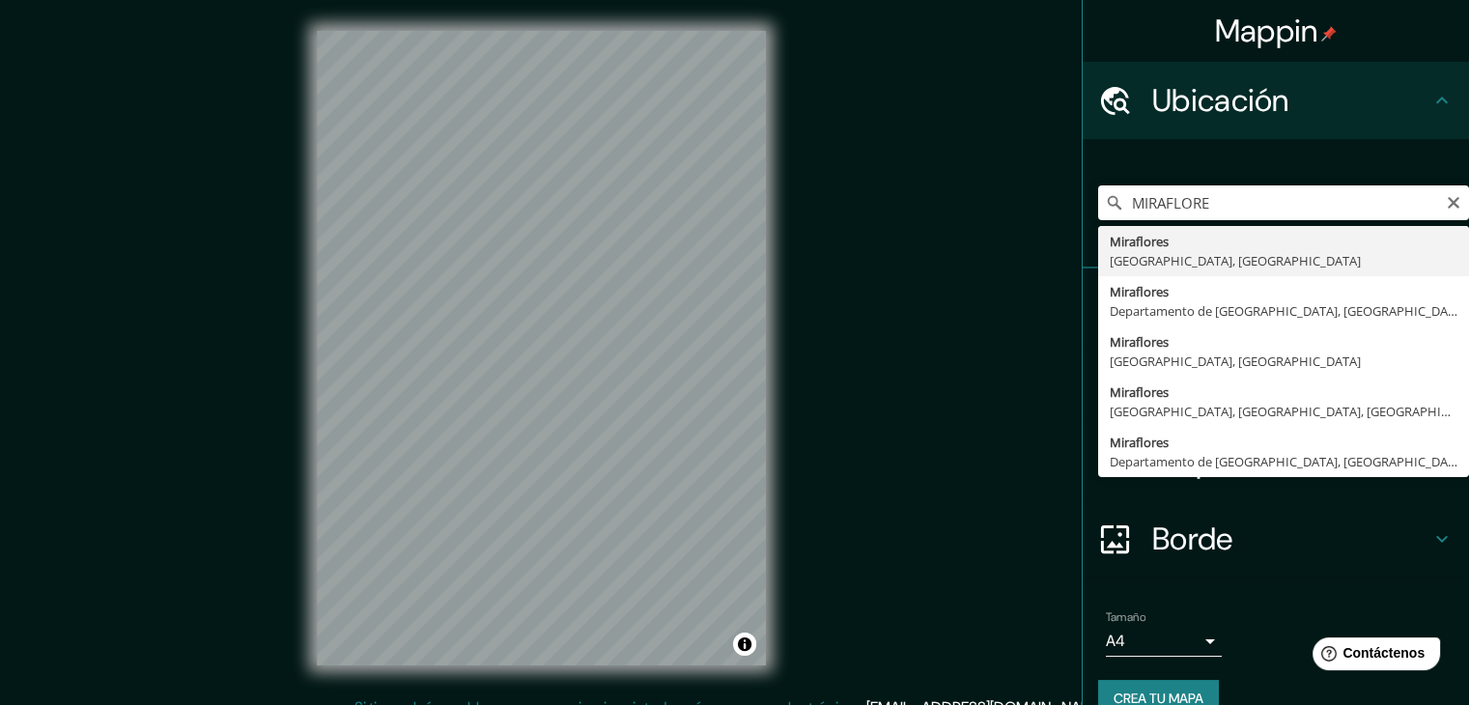
type input "Miraflores, Provincia de Lima, Perú"
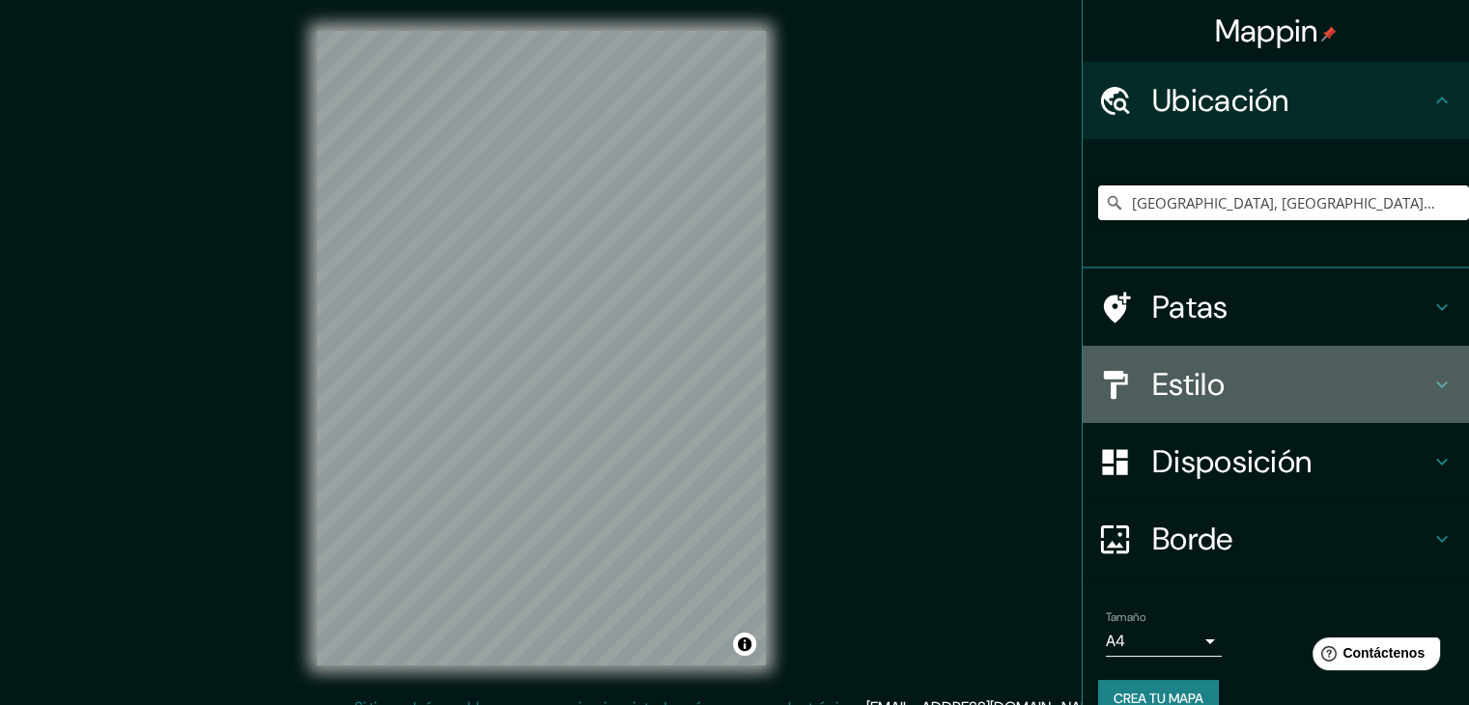
click at [1152, 379] on font "Estilo" at bounding box center [1188, 384] width 72 height 41
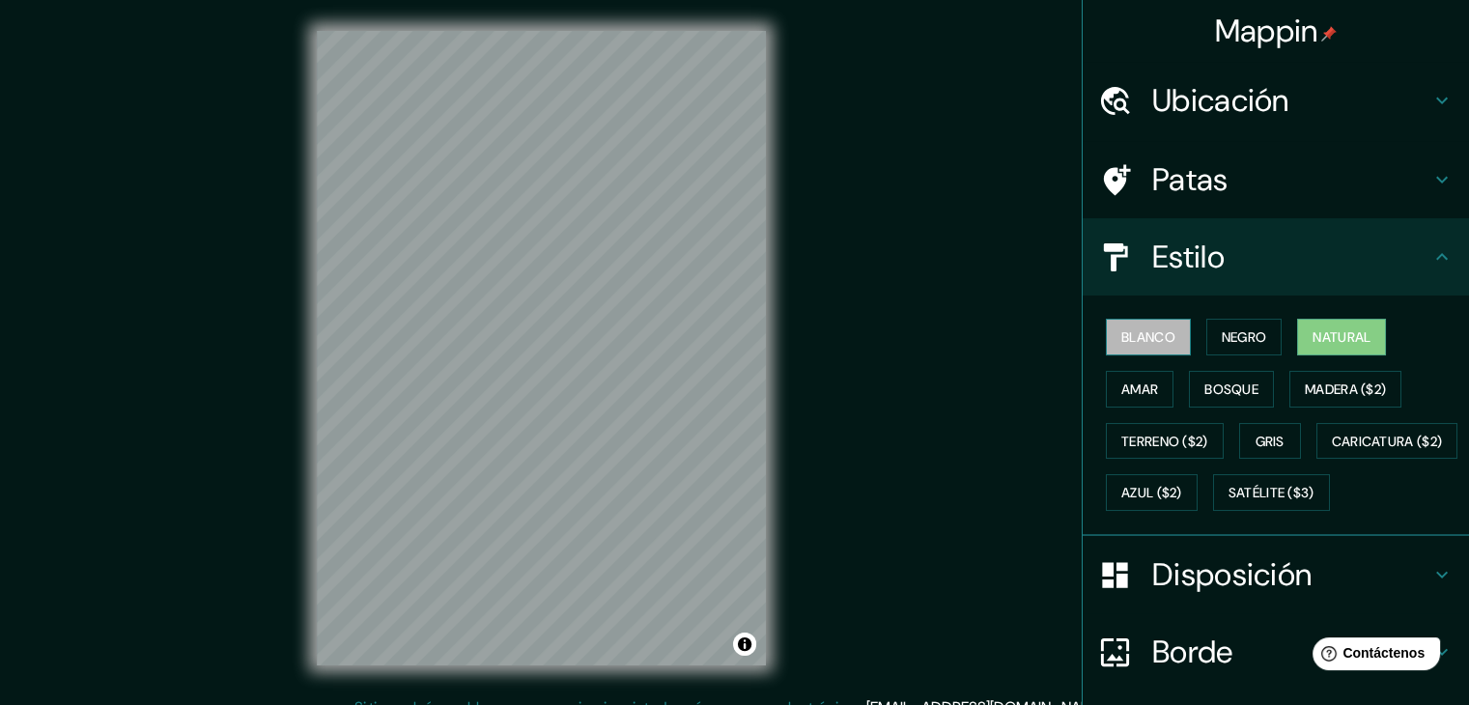
click at [1170, 338] on button "Blanco" at bounding box center [1148, 337] width 85 height 37
click at [1221, 338] on font "Negro" at bounding box center [1243, 336] width 45 height 17
click at [1132, 328] on font "Blanco" at bounding box center [1148, 336] width 54 height 17
click at [1206, 337] on button "Negro" at bounding box center [1244, 337] width 76 height 37
click at [1278, 337] on div "Blanco Negro Natural Amar Bosque Madera ($2) Terreno ($2) Gris Caricatura ($2) …" at bounding box center [1283, 415] width 371 height 208
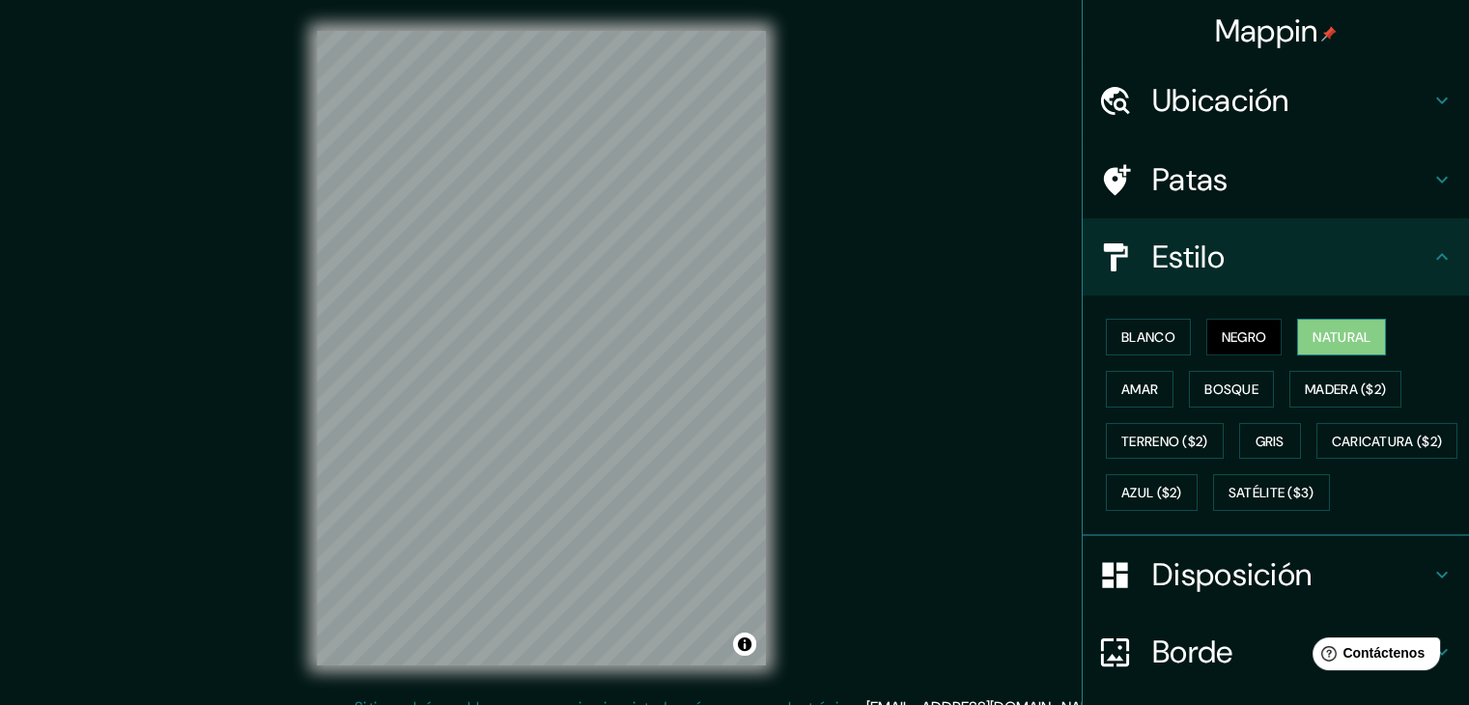
click at [1297, 337] on button "Natural" at bounding box center [1341, 337] width 89 height 37
click at [1221, 341] on font "Negro" at bounding box center [1243, 336] width 45 height 17
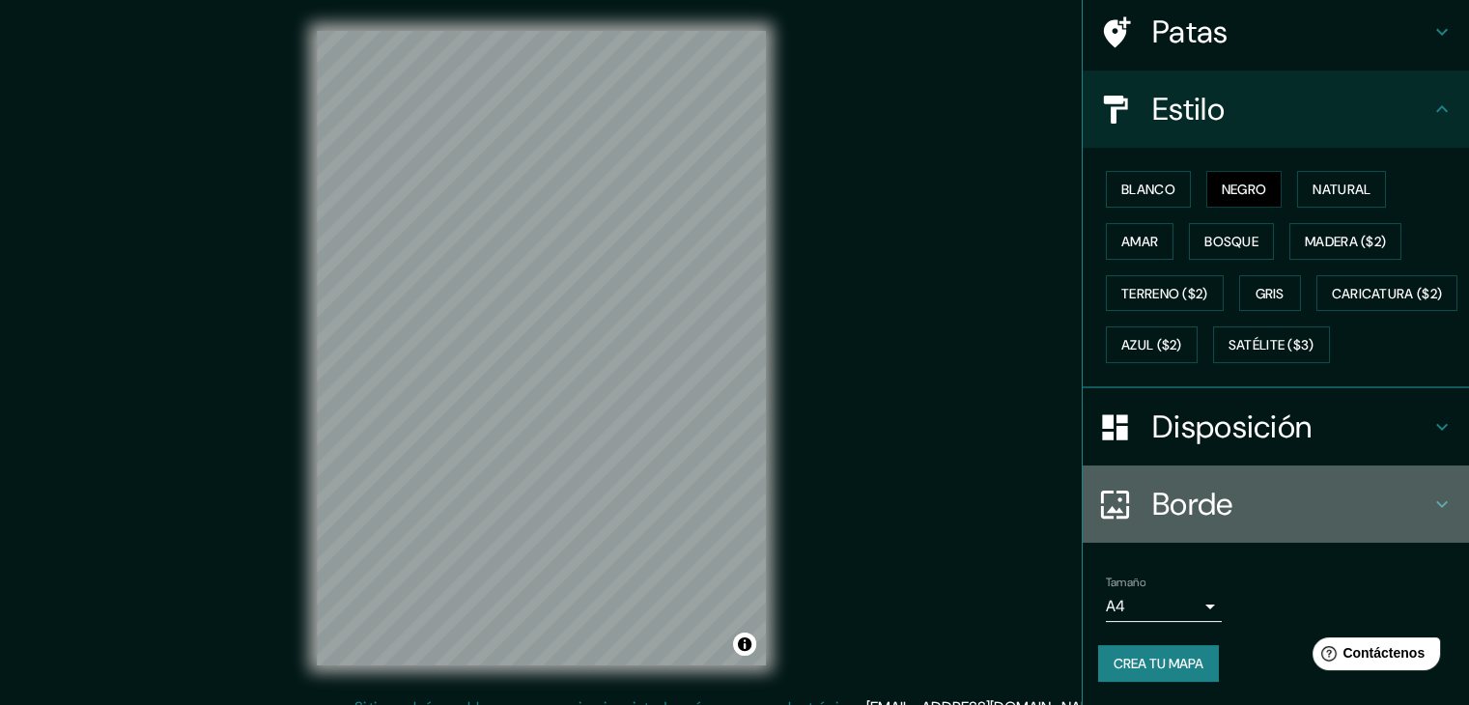
click at [1232, 498] on h4 "Borde" at bounding box center [1291, 504] width 278 height 39
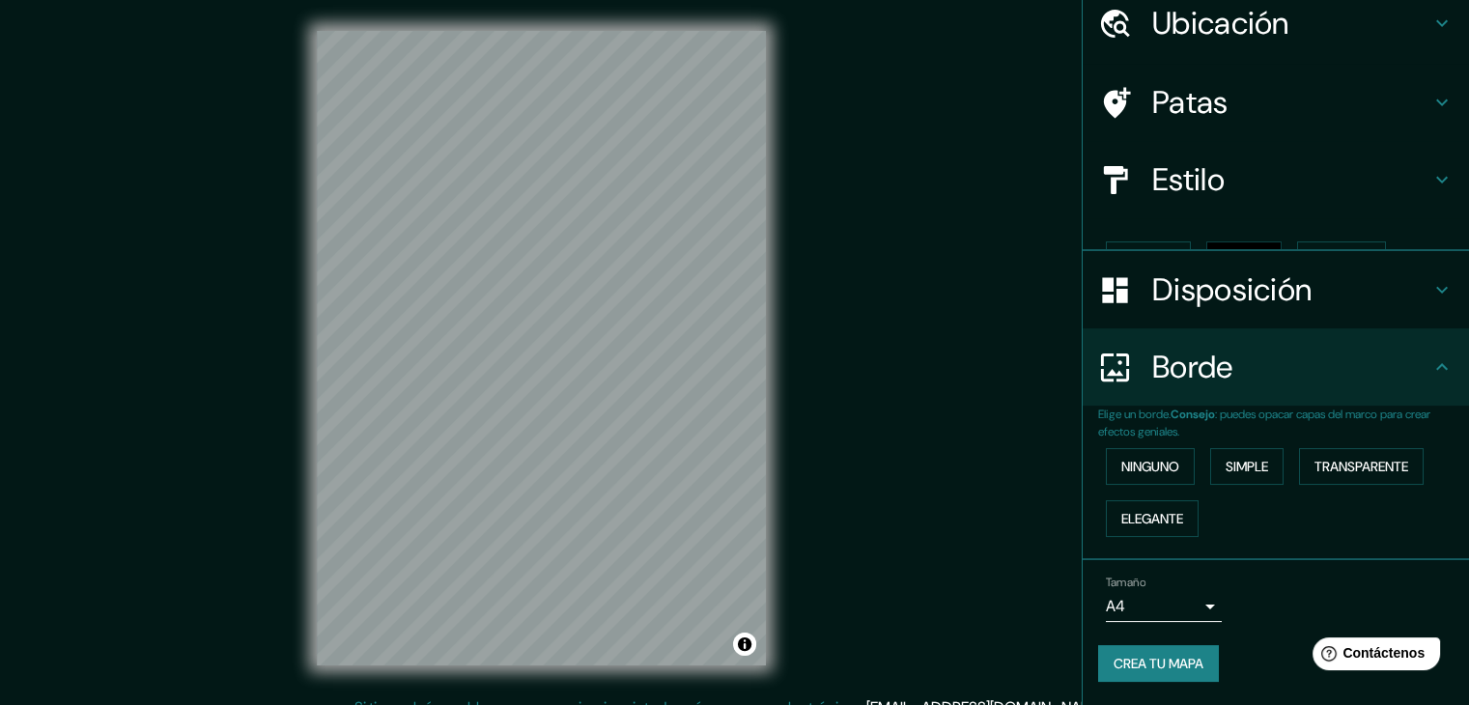
scroll to position [43, 0]
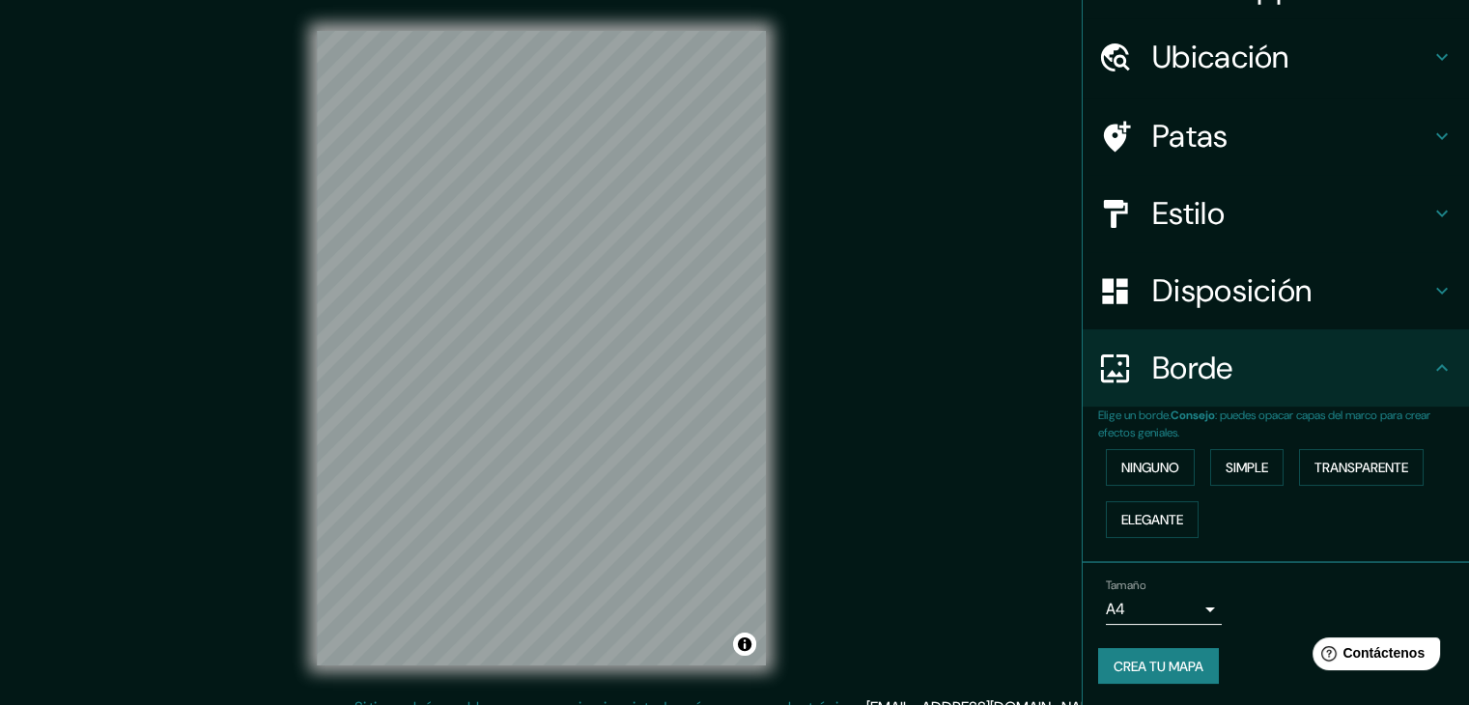
click at [1260, 373] on h4 "Borde" at bounding box center [1291, 368] width 278 height 39
